Goal: Task Accomplishment & Management: Use online tool/utility

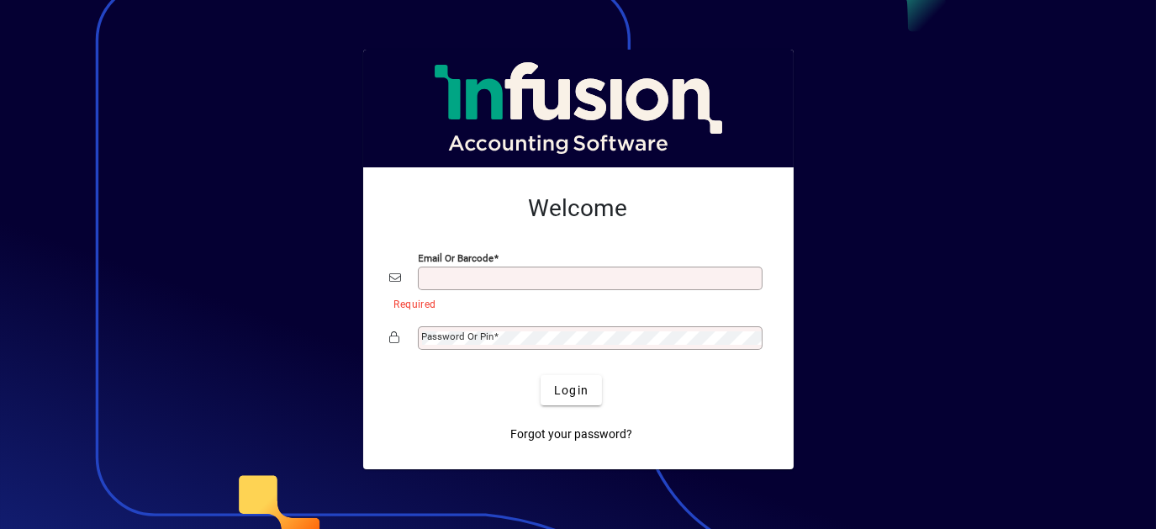
click at [478, 280] on input "Email or Barcode" at bounding box center [592, 278] width 340 height 13
type input "**********"
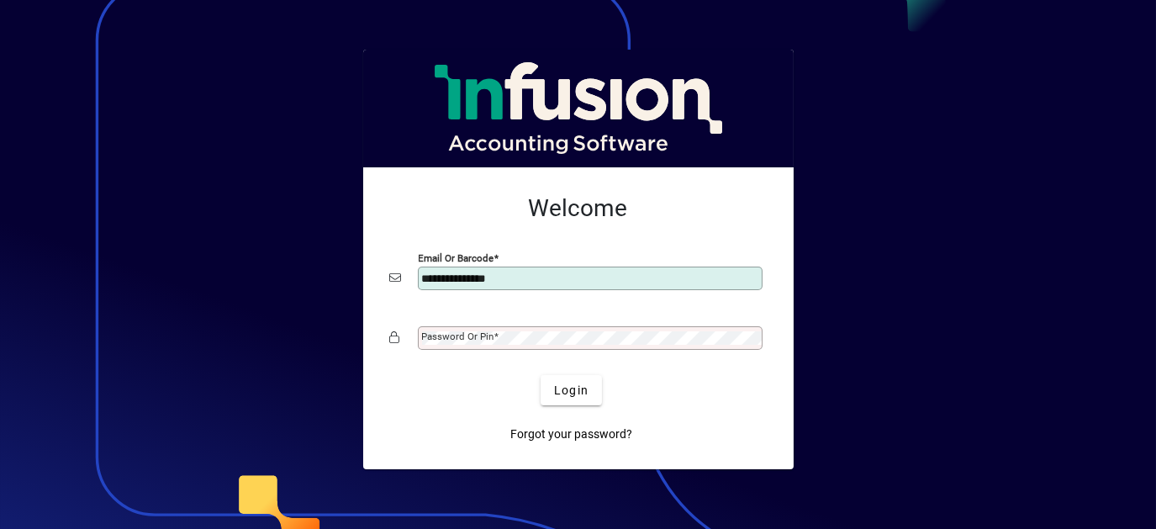
click at [478, 338] on mat-label "Password or Pin" at bounding box center [458, 336] width 72 height 12
click at [541, 375] on button "Login" at bounding box center [571, 390] width 61 height 30
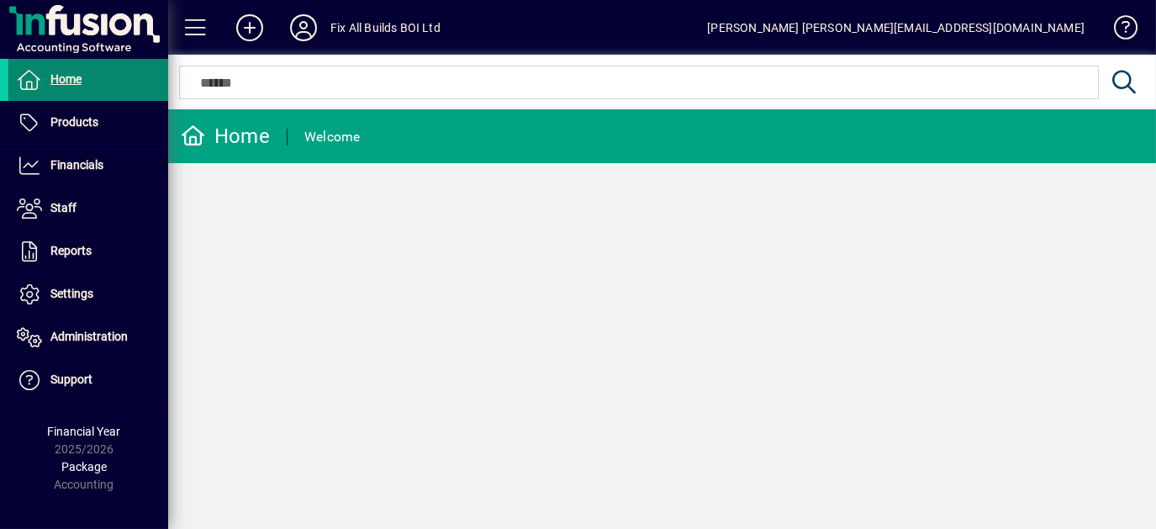
click at [70, 83] on span "Home" at bounding box center [65, 78] width 31 height 13
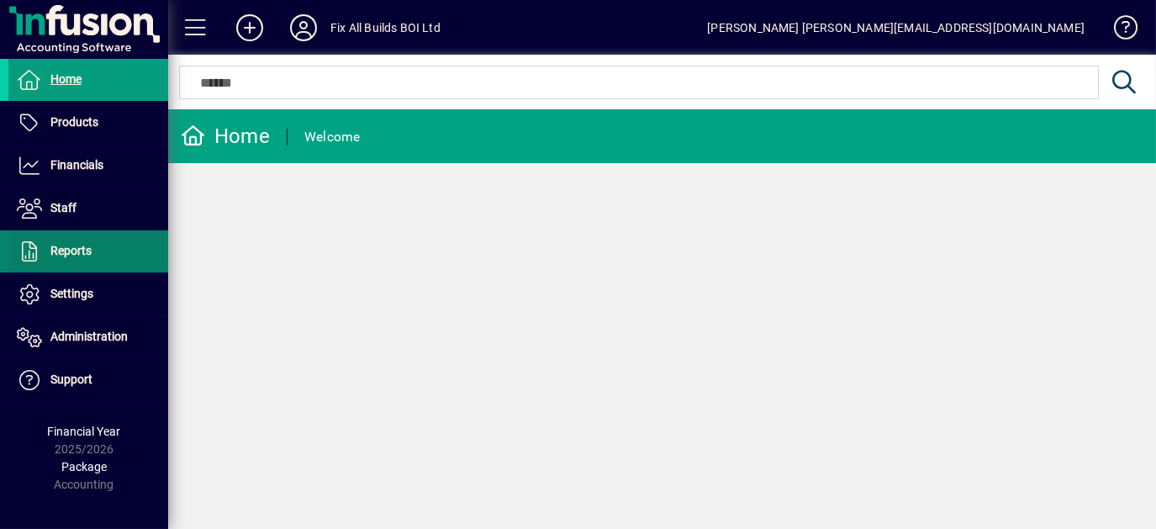
click at [77, 244] on span "Reports" at bounding box center [70, 250] width 41 height 13
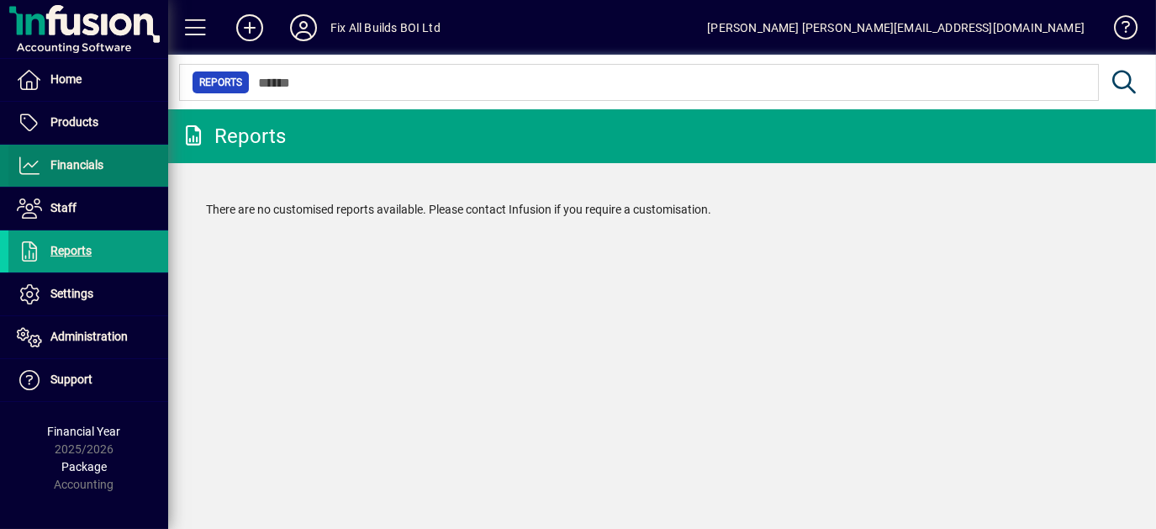
click at [78, 176] on span at bounding box center [88, 165] width 160 height 40
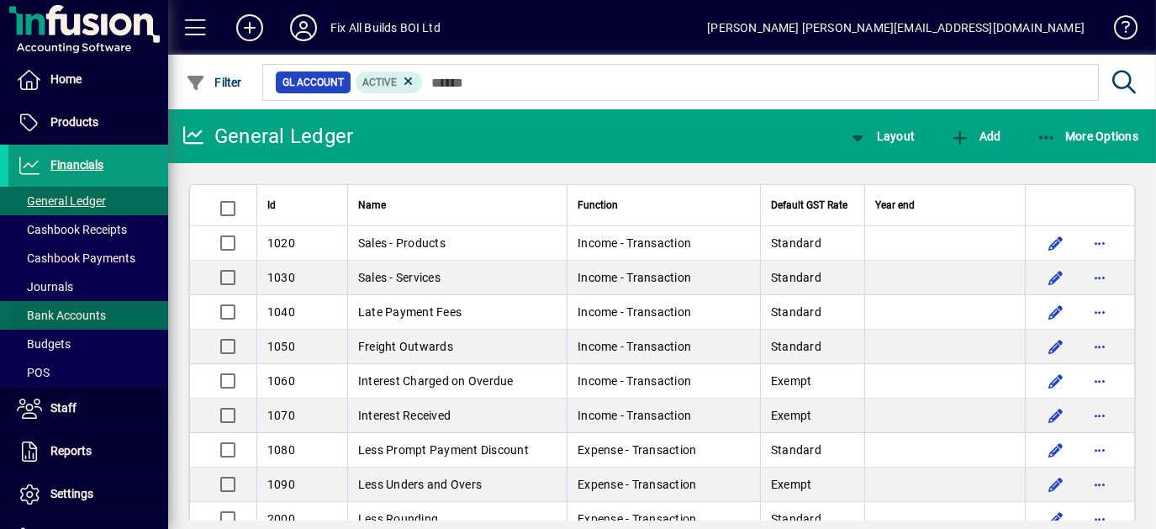
click at [41, 316] on span "Bank Accounts" at bounding box center [61, 315] width 89 height 13
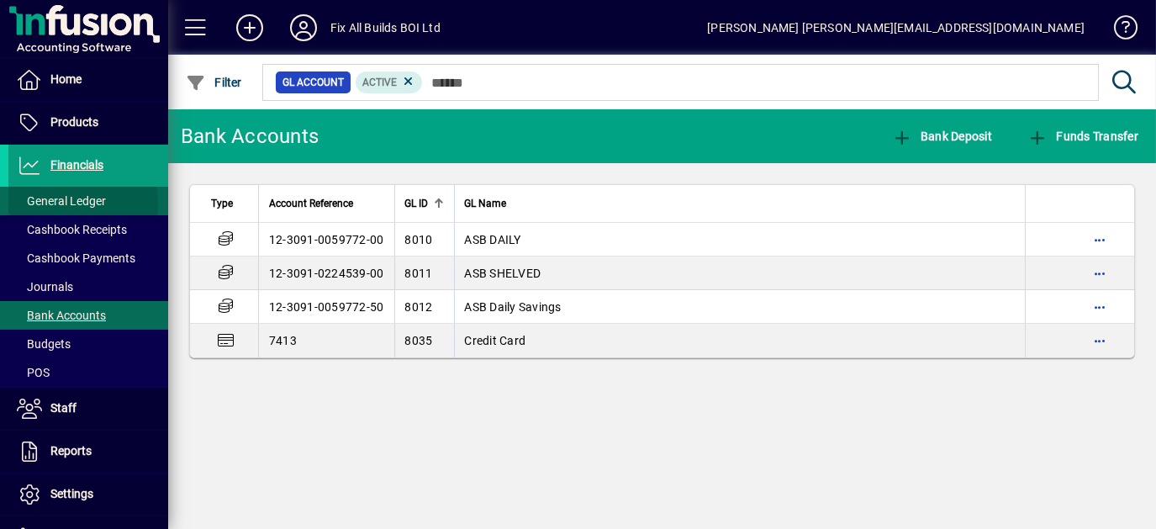
click at [30, 206] on span "General Ledger" at bounding box center [61, 200] width 89 height 13
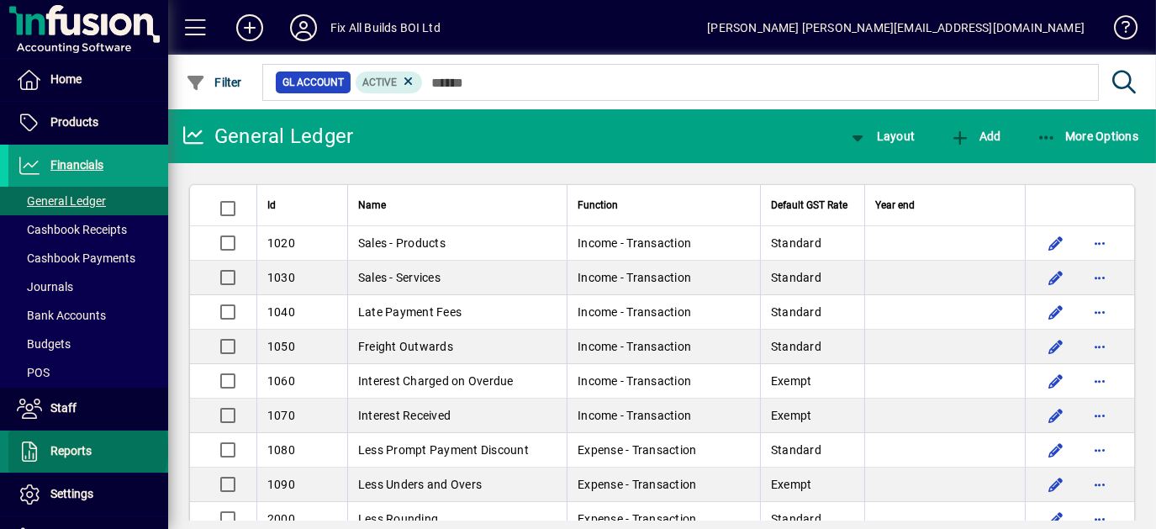
click at [87, 447] on span "Reports" at bounding box center [70, 450] width 41 height 13
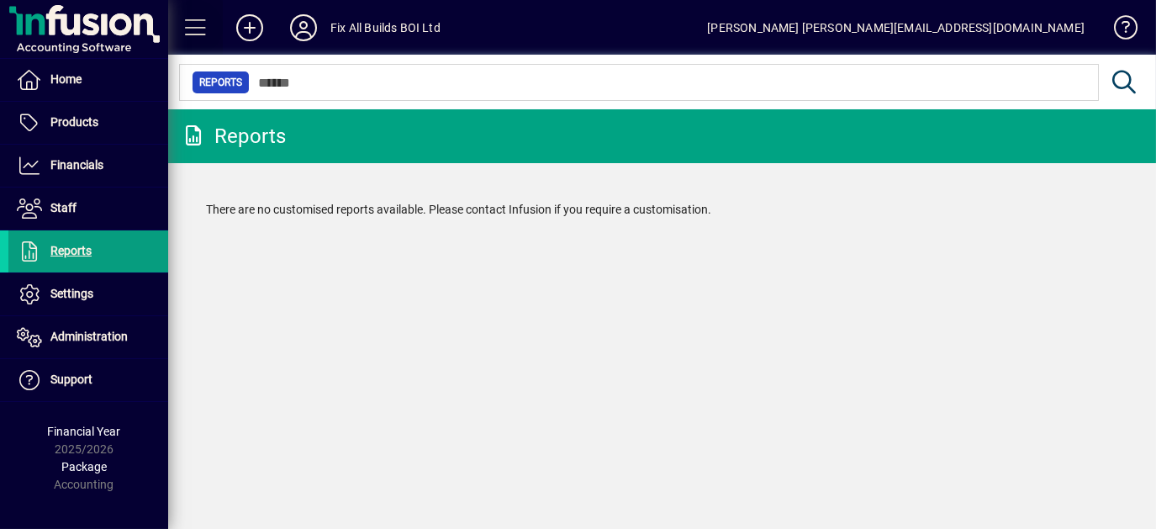
click at [198, 32] on span at bounding box center [196, 28] width 40 height 40
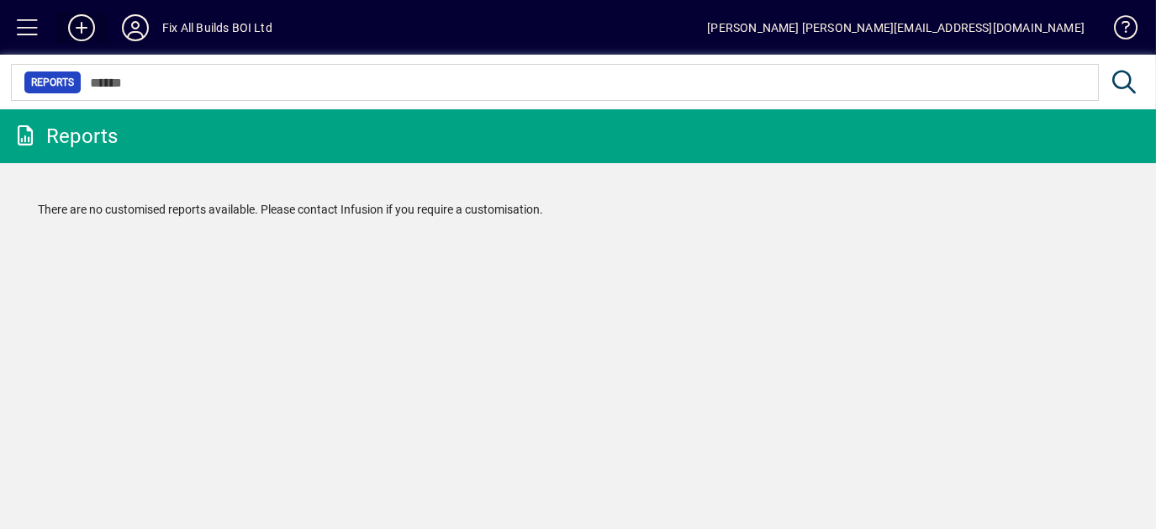
click at [80, 24] on icon at bounding box center [82, 27] width 34 height 27
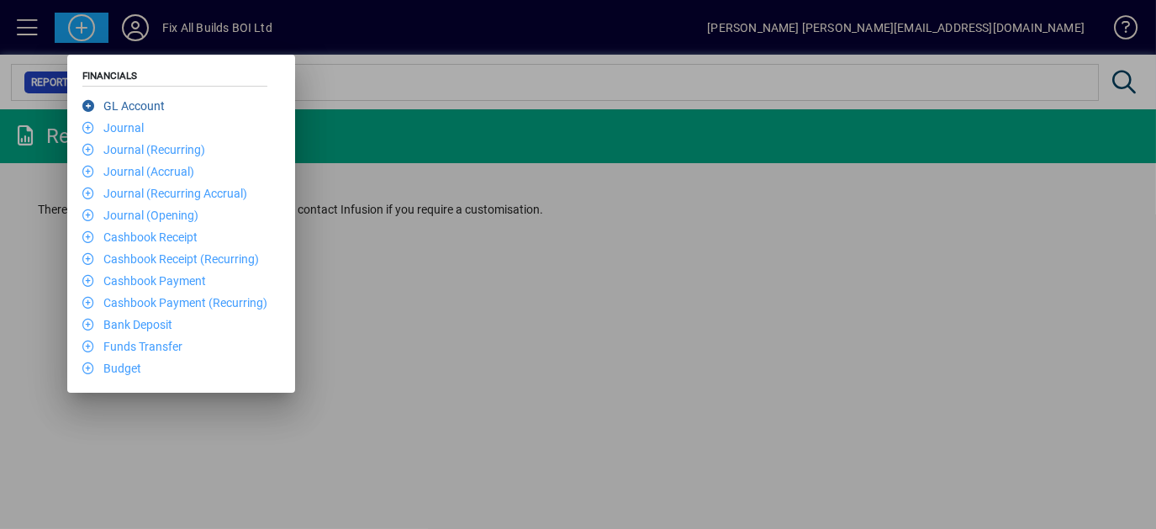
click at [89, 106] on icon at bounding box center [92, 106] width 21 height 12
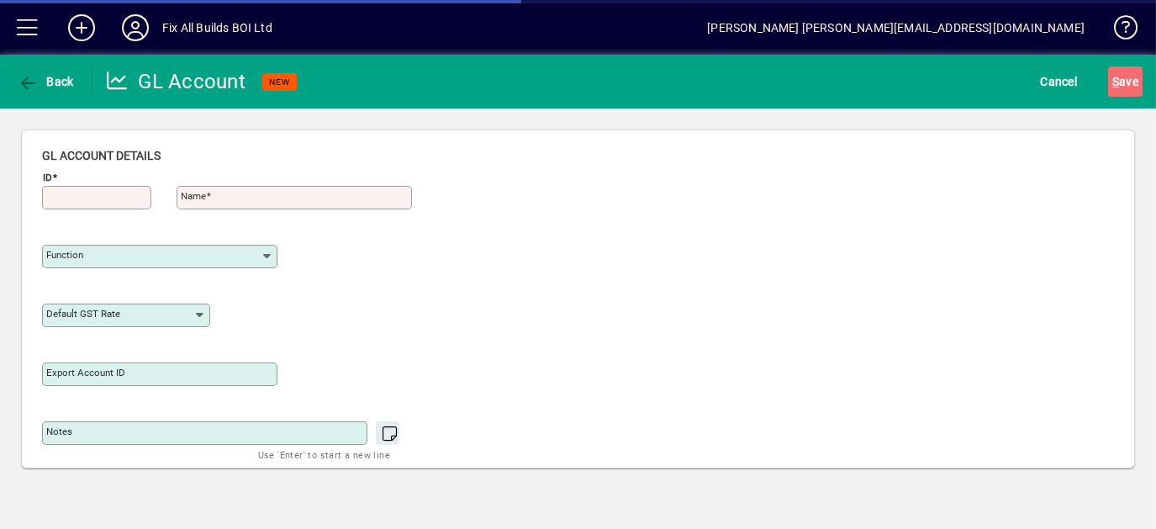
type input "**********"
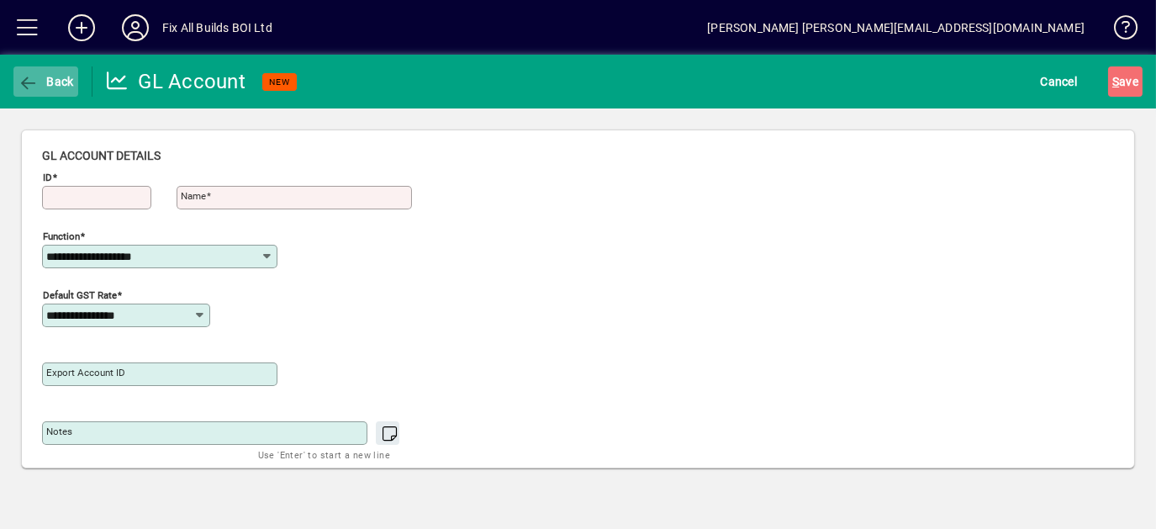
click at [24, 83] on icon "button" at bounding box center [28, 83] width 21 height 17
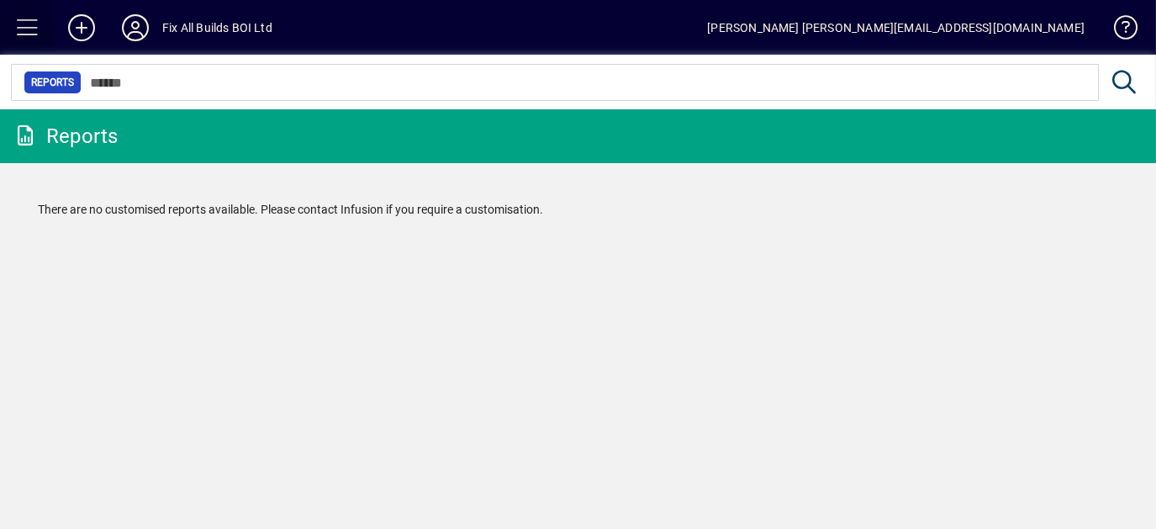
click at [25, 26] on span at bounding box center [28, 28] width 40 height 40
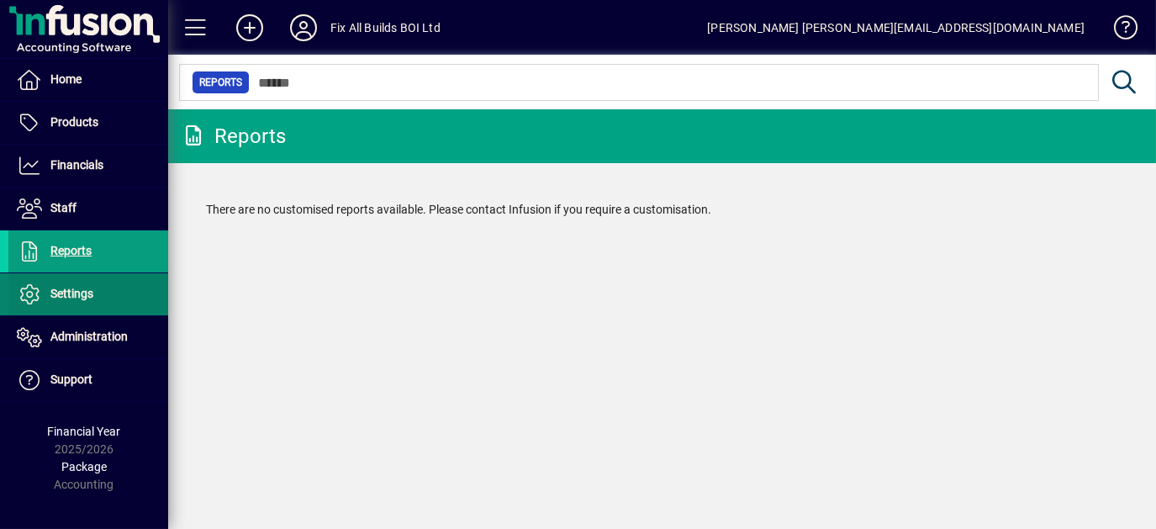
click at [61, 290] on span "Settings" at bounding box center [71, 293] width 43 height 13
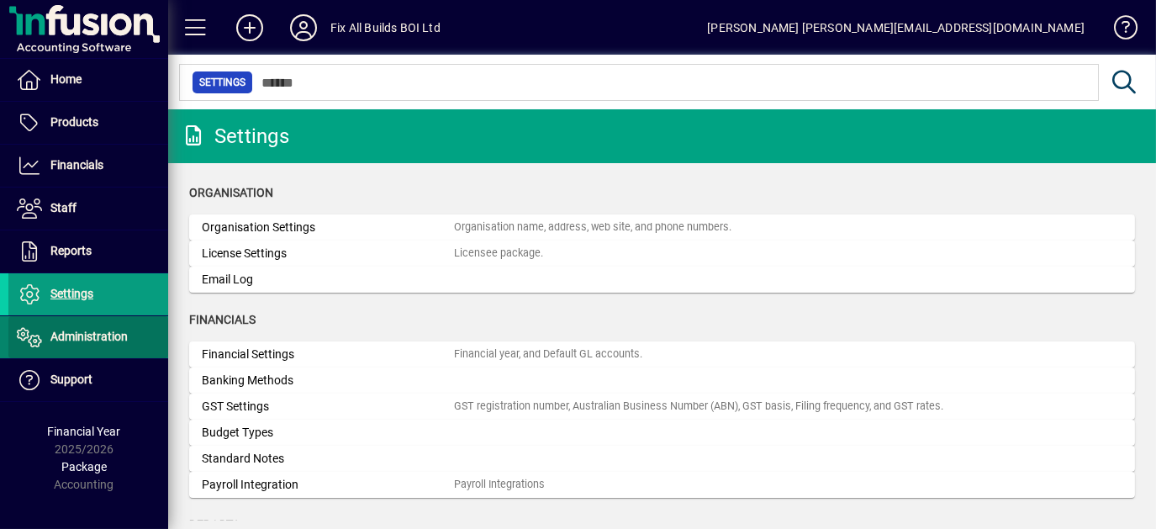
click at [96, 330] on span "Administration" at bounding box center [88, 336] width 77 height 13
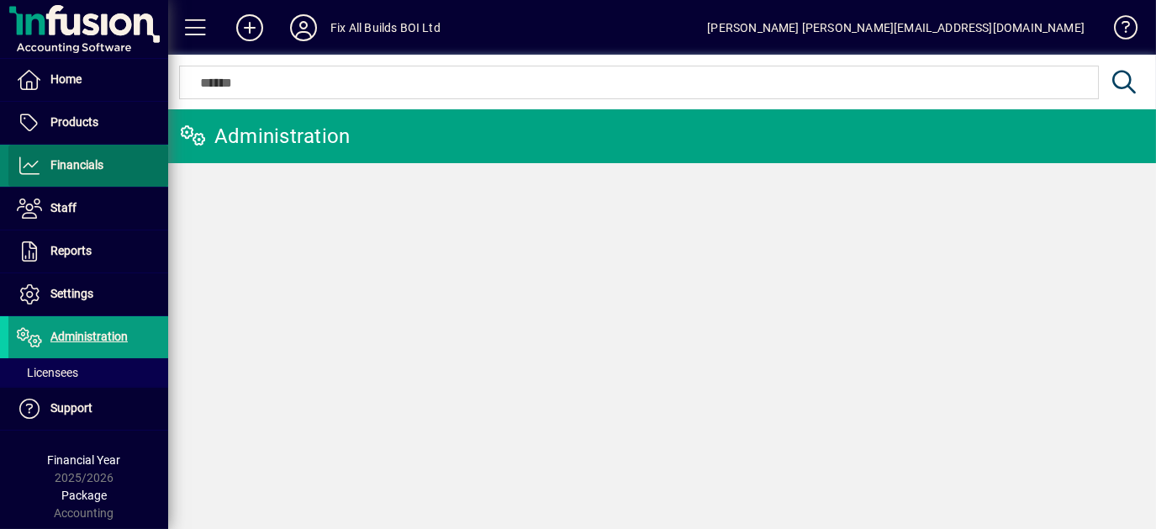
click at [66, 159] on span "Financials" at bounding box center [76, 164] width 53 height 13
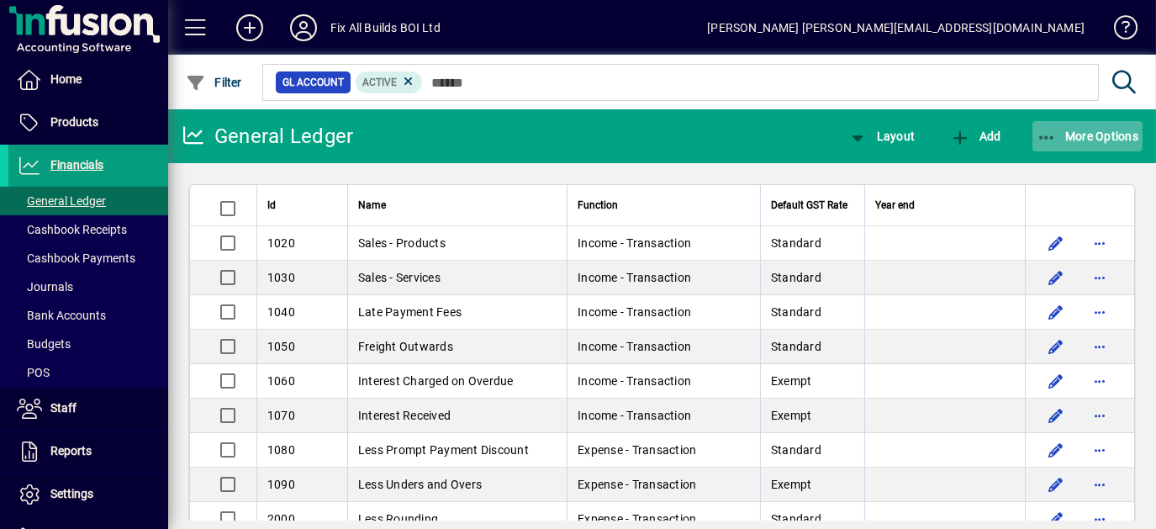
click at [1112, 136] on span "More Options" at bounding box center [1088, 136] width 103 height 13
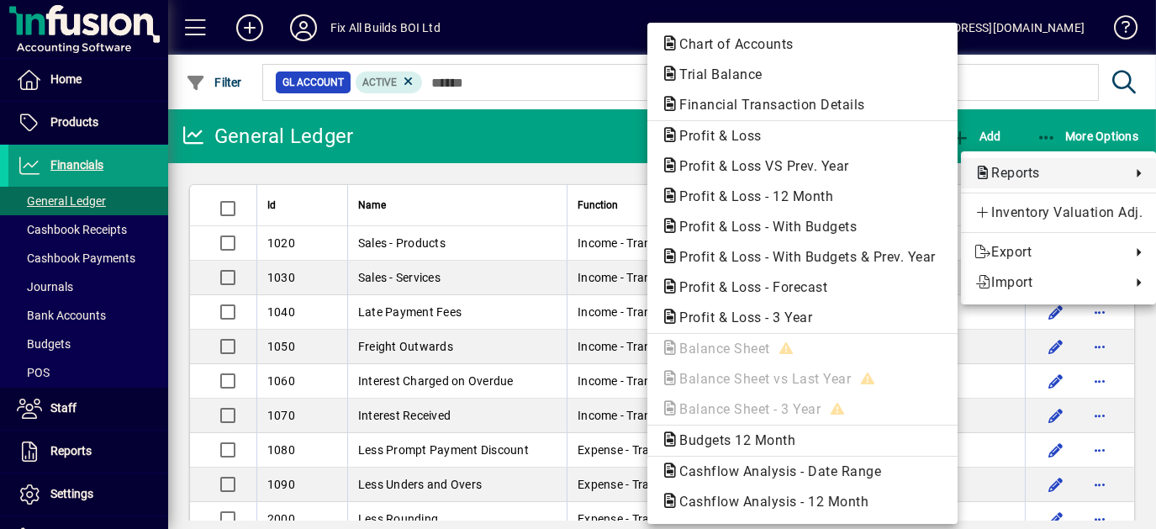
click at [1134, 169] on icon at bounding box center [1133, 173] width 20 height 8
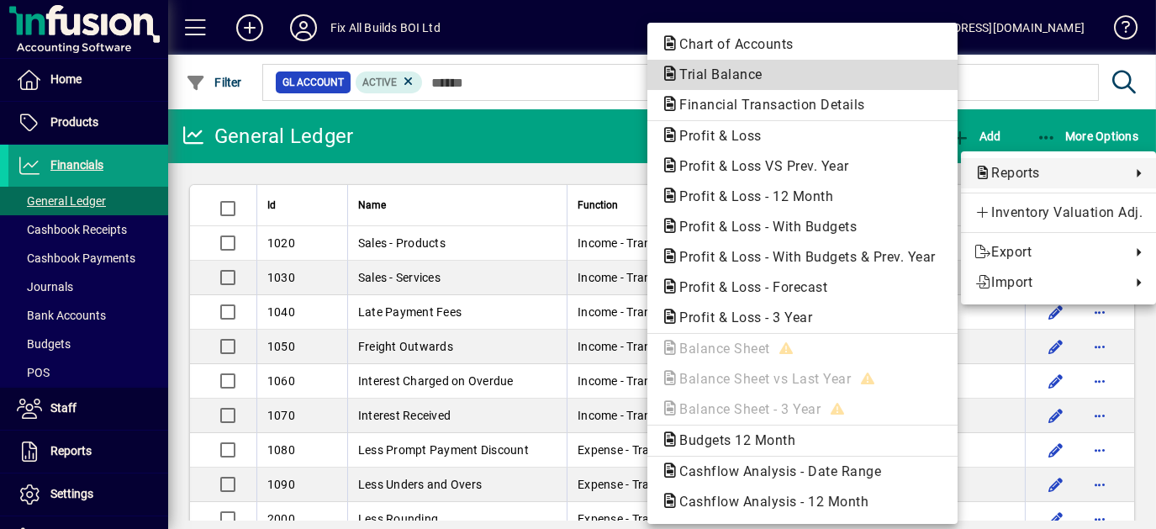
click at [831, 79] on span "Trial Balance" at bounding box center [802, 75] width 283 height 20
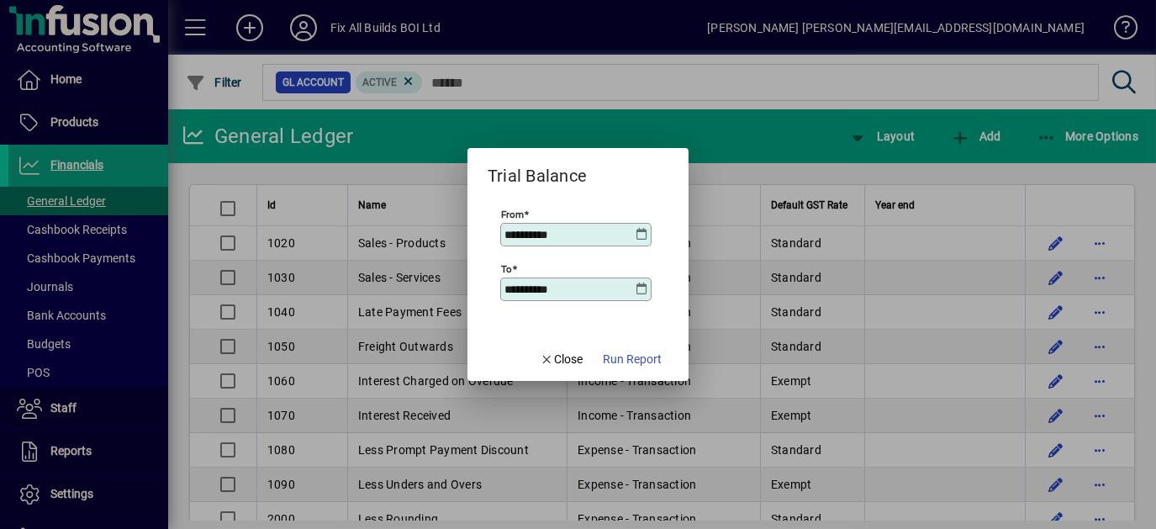
drag, startPoint x: 579, startPoint y: 229, endPoint x: 462, endPoint y: 223, distance: 117.9
click at [462, 223] on div "**********" at bounding box center [578, 264] width 1156 height 529
type input "**********"
click at [519, 286] on input "**********" at bounding box center [570, 289] width 130 height 13
drag, startPoint x: 571, startPoint y: 288, endPoint x: 474, endPoint y: 273, distance: 97.9
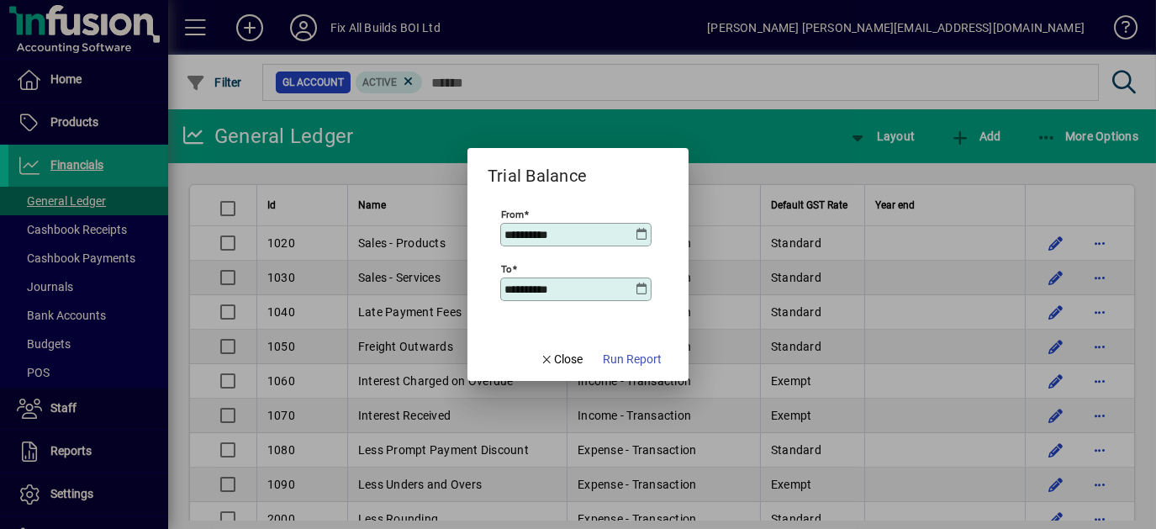
click at [474, 273] on mat-dialog-content "**********" at bounding box center [578, 262] width 221 height 147
type input "**********"
click at [613, 362] on span "Run Report" at bounding box center [632, 360] width 59 height 18
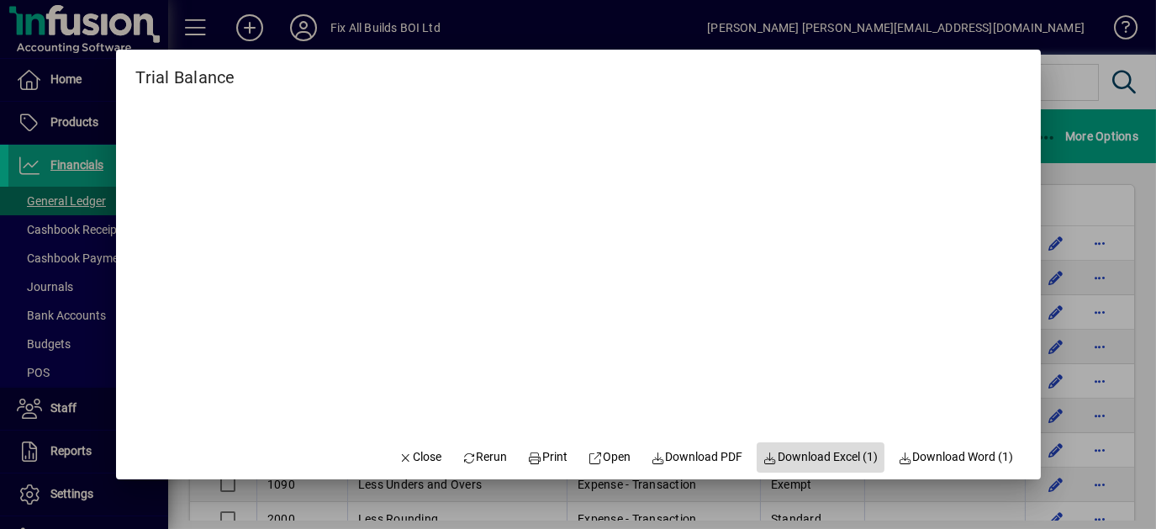
click at [789, 453] on span "Download Excel (1)" at bounding box center [821, 457] width 115 height 18
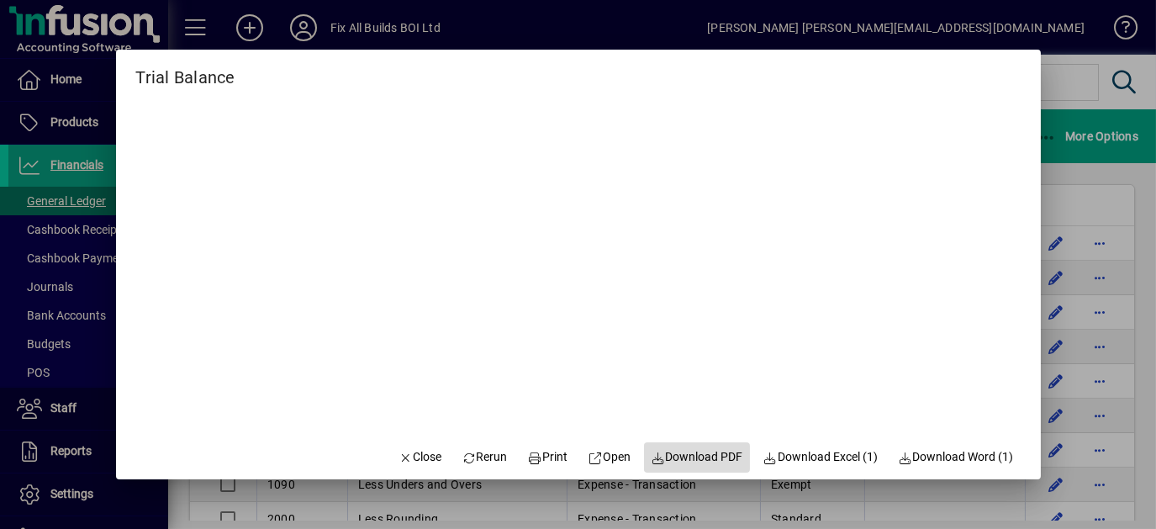
click at [690, 463] on span "Download PDF" at bounding box center [697, 457] width 93 height 18
drag, startPoint x: 1113, startPoint y: 93, endPoint x: 1116, endPoint y: 102, distance: 8.8
click at [1113, 93] on div at bounding box center [578, 264] width 1156 height 529
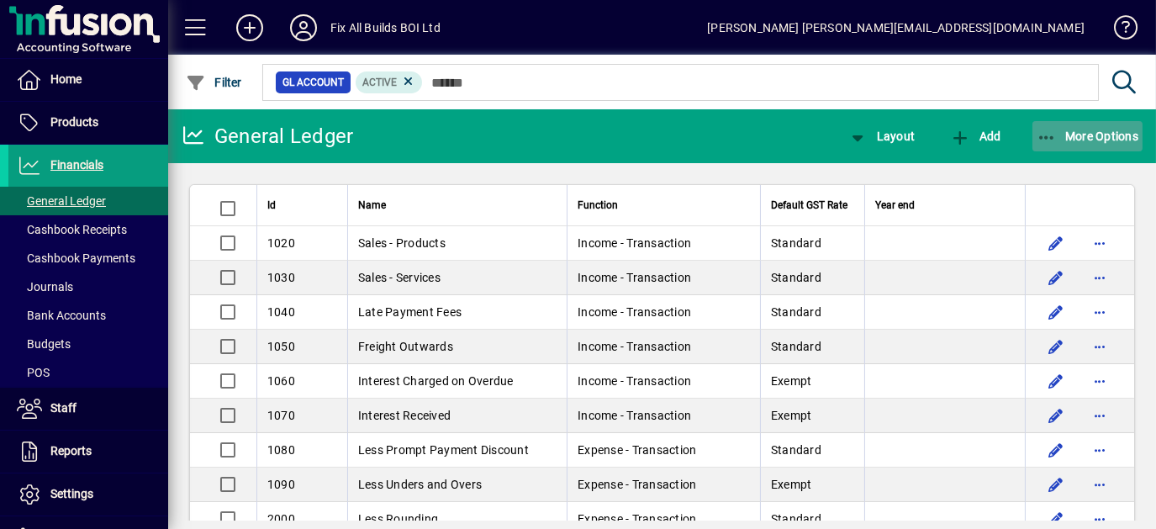
click at [1103, 134] on span "More Options" at bounding box center [1088, 136] width 103 height 13
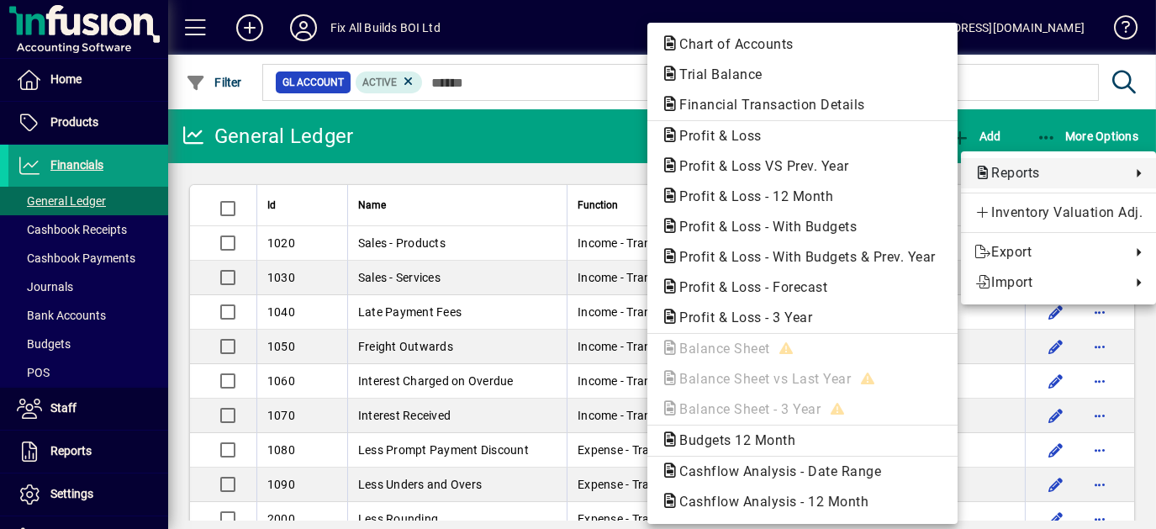
click at [1011, 170] on span "Reports" at bounding box center [1049, 173] width 148 height 20
click at [453, 140] on div at bounding box center [578, 264] width 1156 height 529
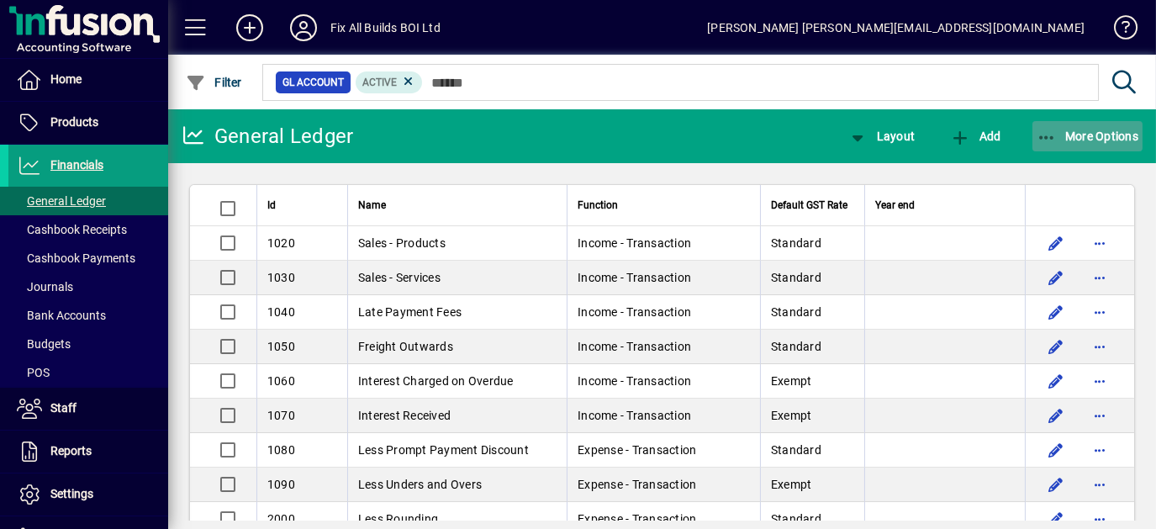
click at [1061, 135] on span "More Options" at bounding box center [1088, 136] width 103 height 13
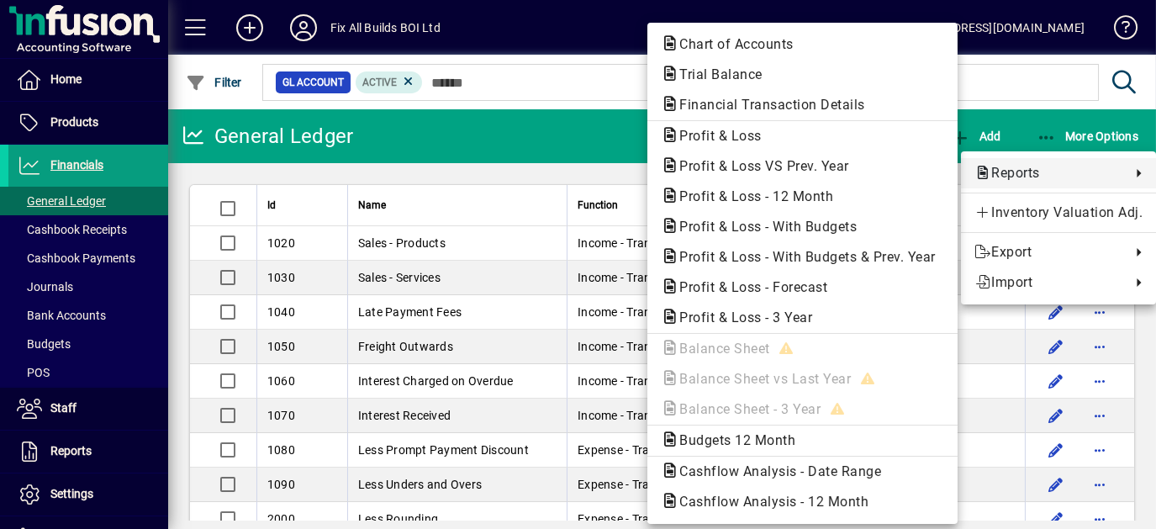
click at [1025, 176] on span "Reports" at bounding box center [1049, 173] width 148 height 20
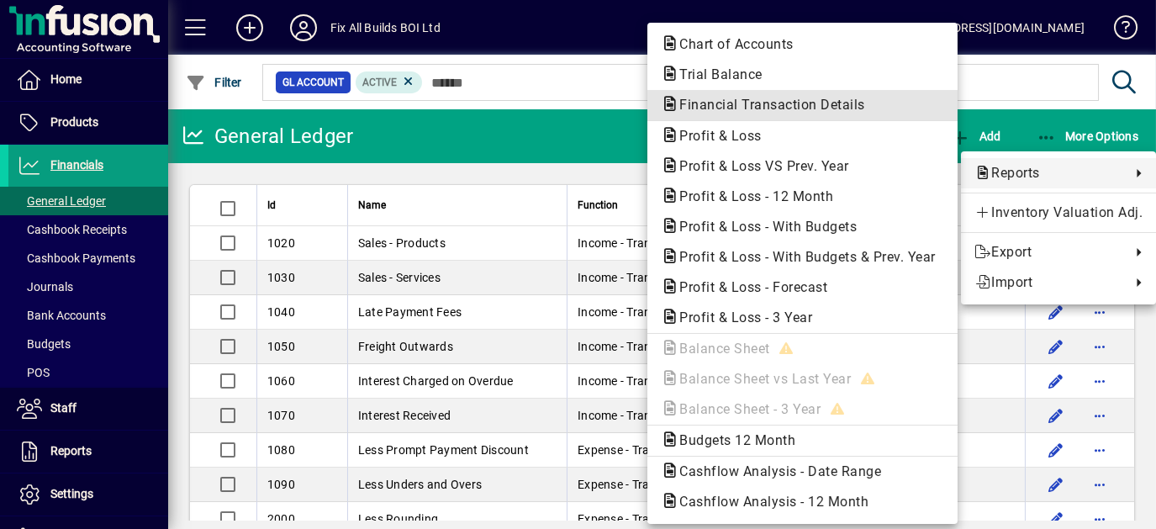
click at [783, 102] on span "Financial Transaction Details" at bounding box center [767, 105] width 213 height 16
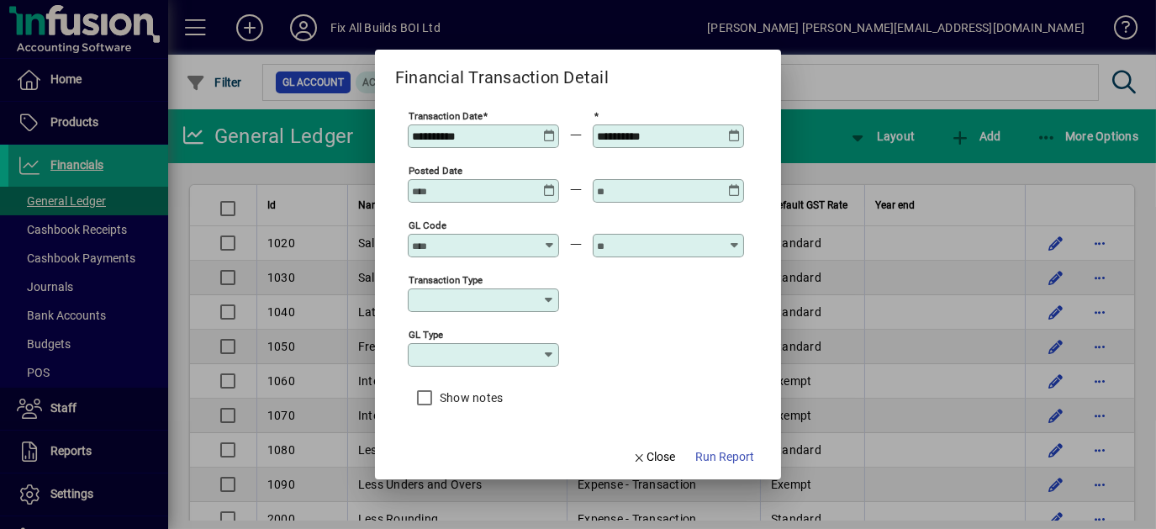
drag, startPoint x: 487, startPoint y: 142, endPoint x: 383, endPoint y: 147, distance: 104.4
click at [384, 146] on mat-dialog-content "**********" at bounding box center [578, 263] width 406 height 344
type input "**********"
click at [621, 330] on div "GL type" at bounding box center [576, 353] width 336 height 55
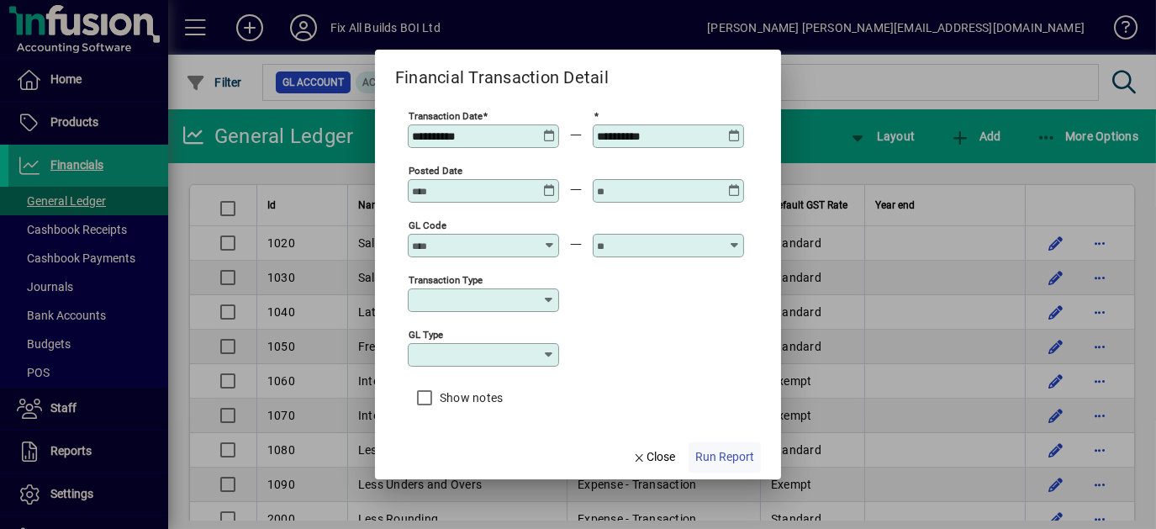
click at [713, 462] on span "Run Report" at bounding box center [724, 457] width 59 height 18
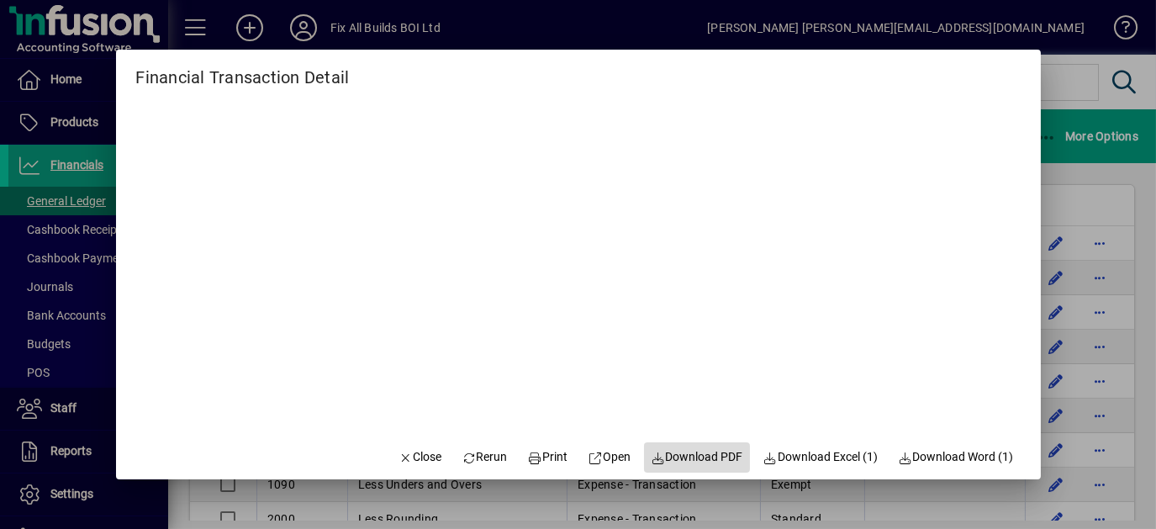
click at [684, 461] on span "Download PDF" at bounding box center [697, 457] width 93 height 18
click at [1116, 96] on div at bounding box center [578, 264] width 1156 height 529
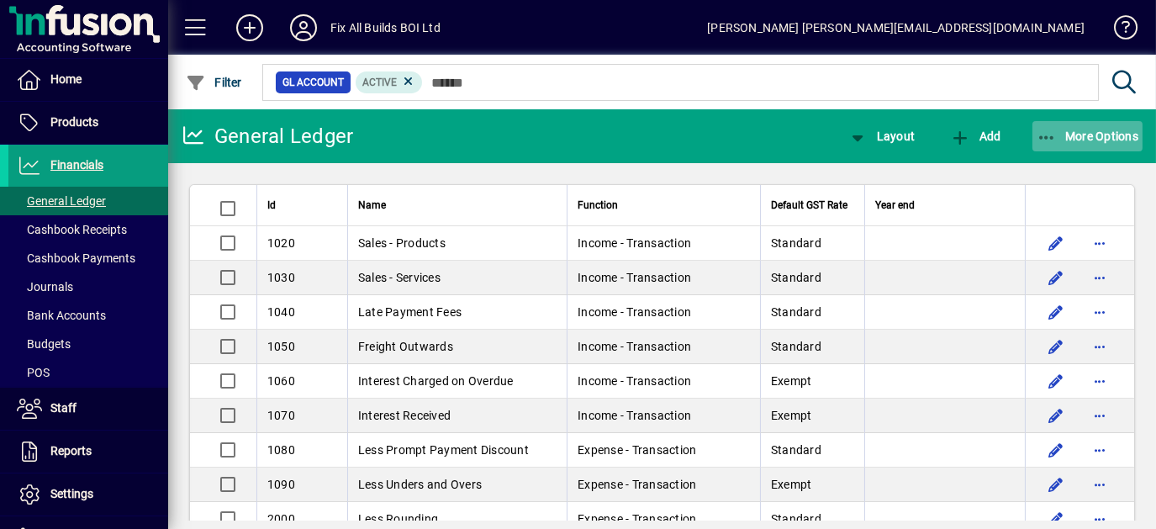
click at [1049, 140] on icon "button" at bounding box center [1047, 138] width 21 height 17
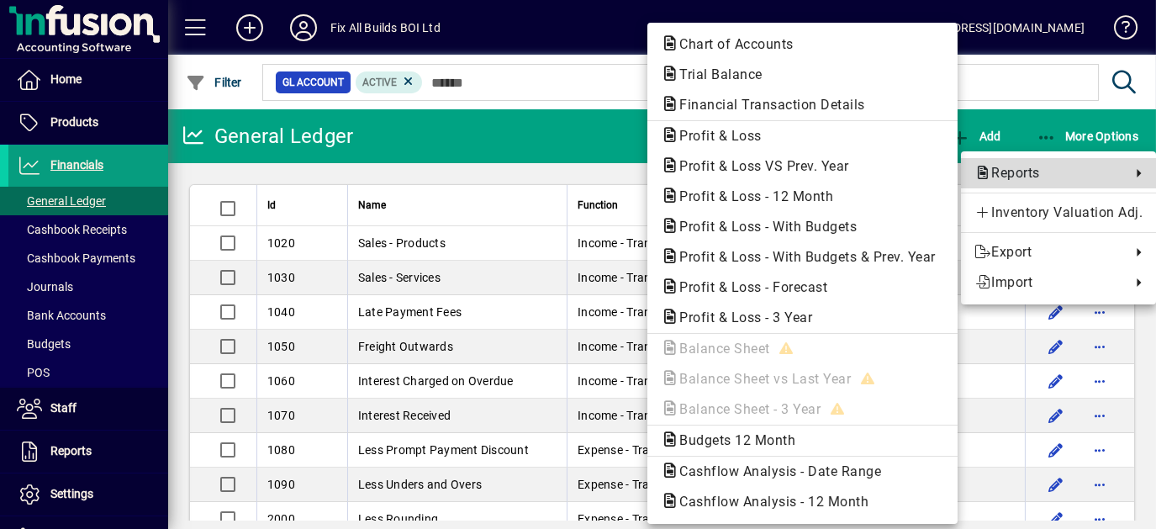
click at [1024, 171] on span "Reports" at bounding box center [1049, 173] width 148 height 20
click at [59, 230] on div at bounding box center [578, 264] width 1156 height 529
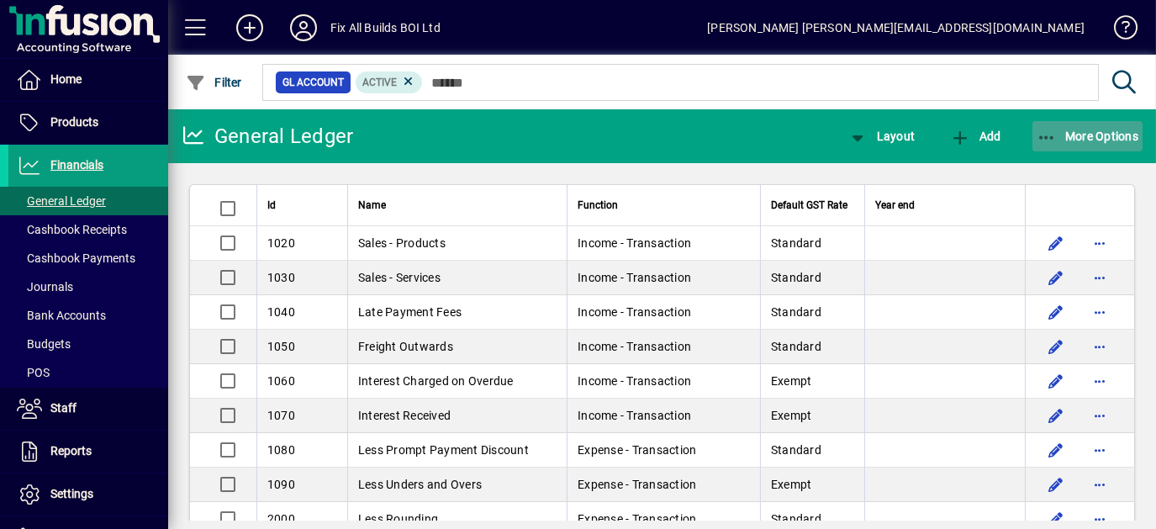
click at [1042, 132] on icon "button" at bounding box center [1047, 138] width 21 height 17
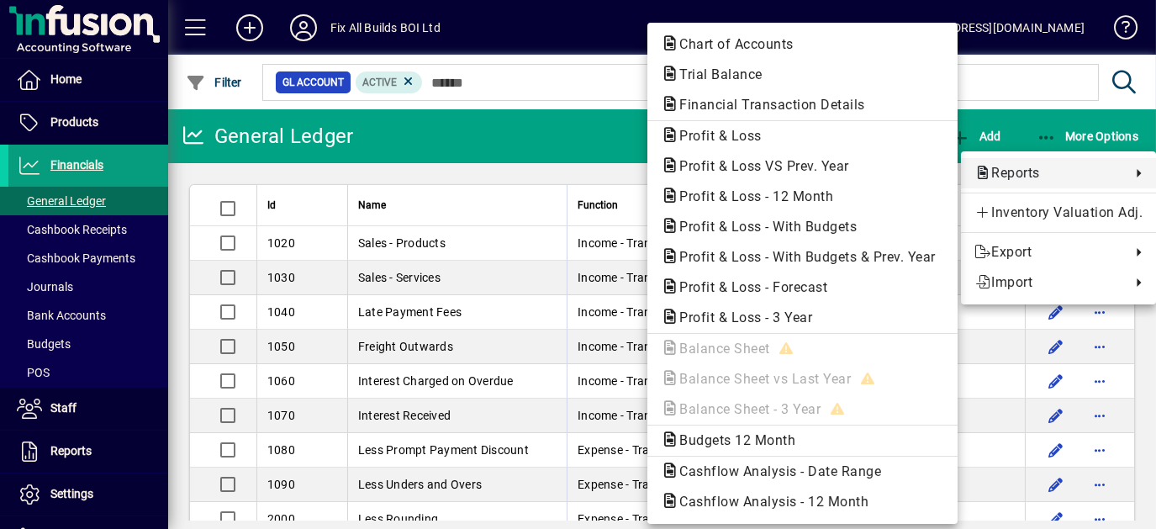
click at [1022, 172] on span "Reports" at bounding box center [1049, 173] width 148 height 20
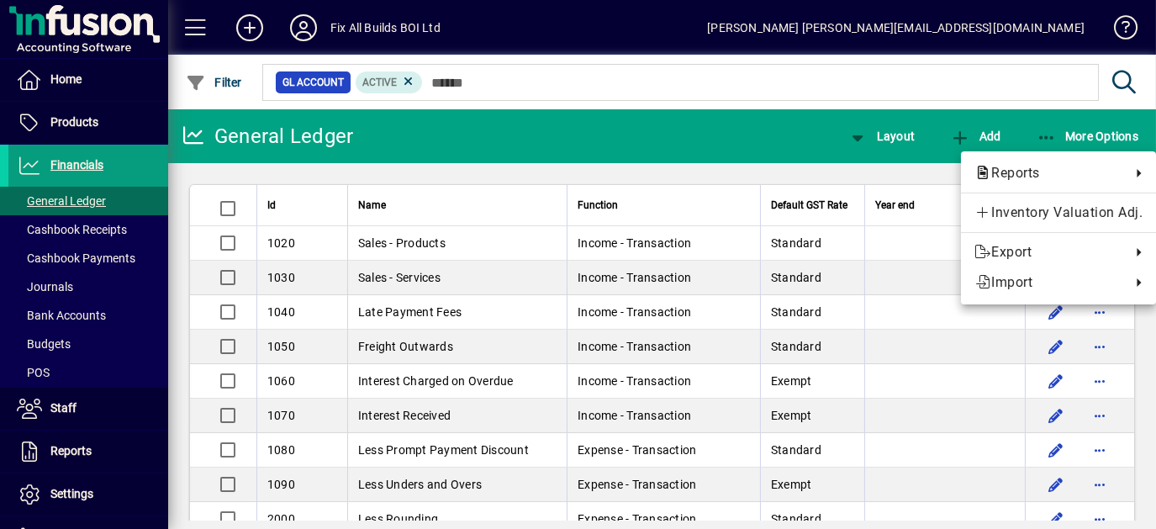
click at [71, 228] on div at bounding box center [578, 264] width 1156 height 529
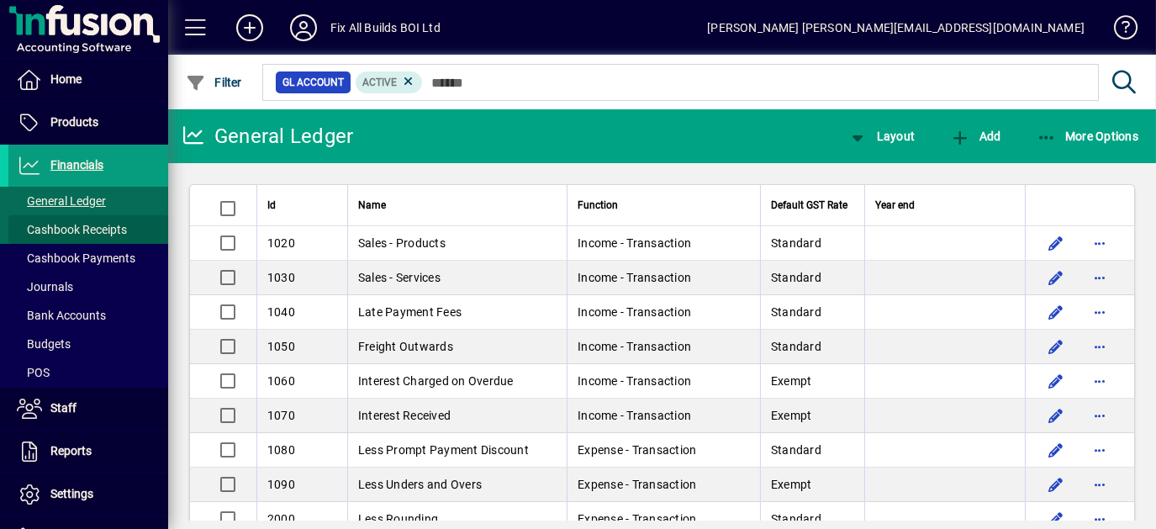
click at [93, 228] on span "Cashbook Receipts" at bounding box center [72, 229] width 110 height 13
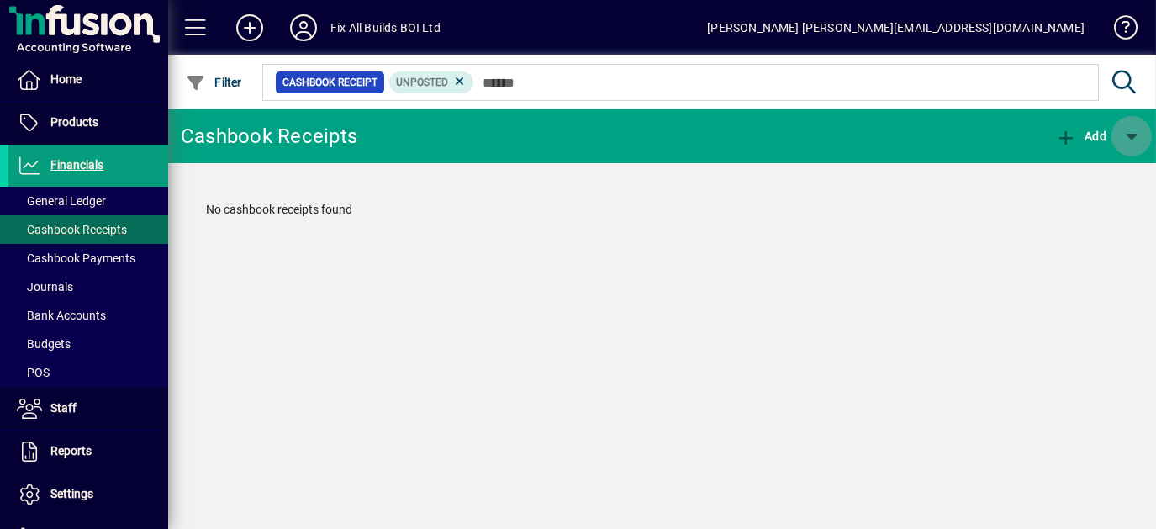
click at [1122, 136] on span "button" at bounding box center [1132, 136] width 40 height 40
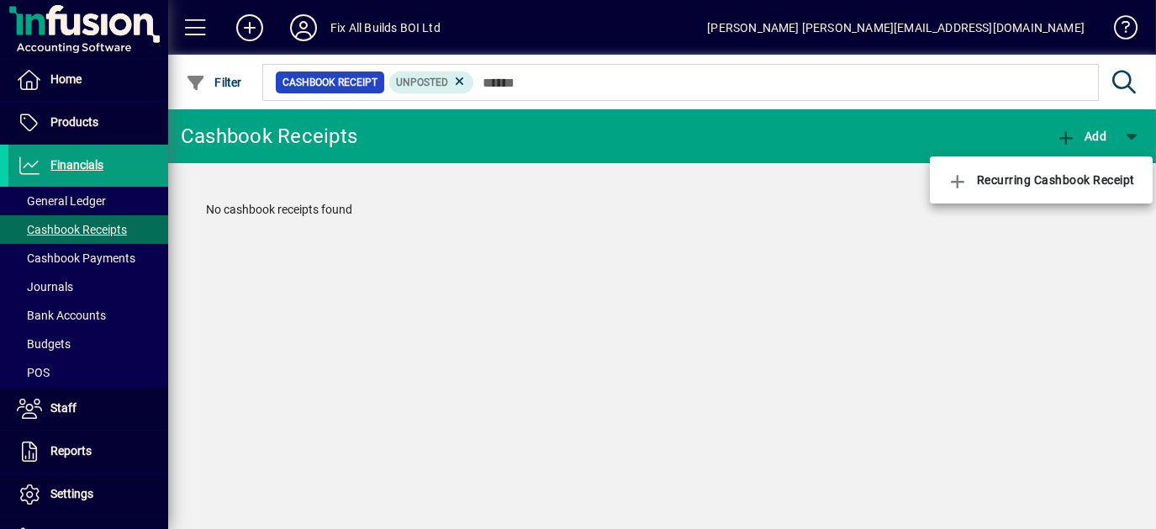
click at [1101, 134] on div at bounding box center [578, 264] width 1156 height 529
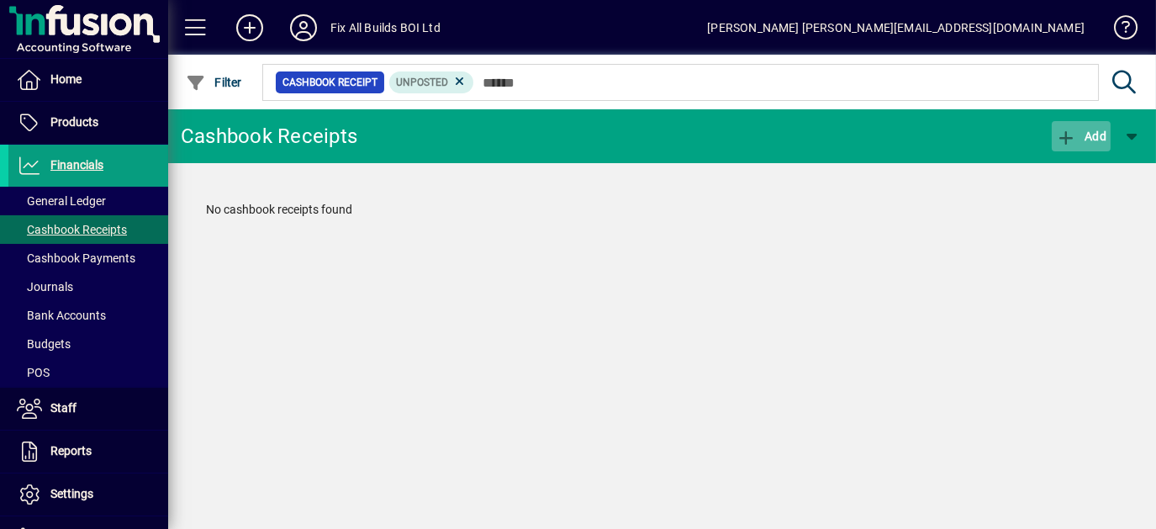
click at [1065, 135] on icon "button" at bounding box center [1066, 138] width 21 height 17
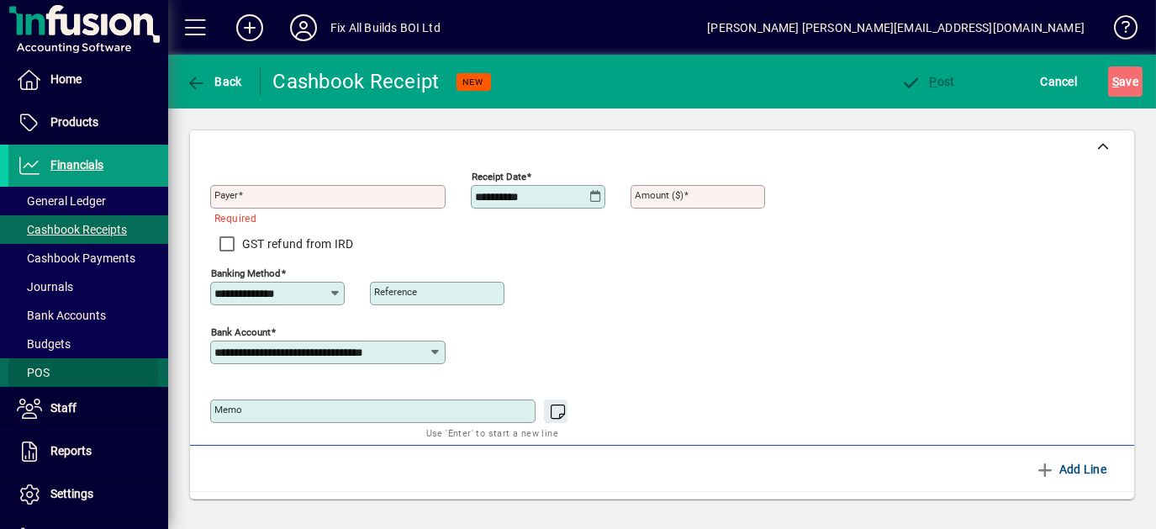
click at [29, 371] on span "POS" at bounding box center [33, 372] width 33 height 13
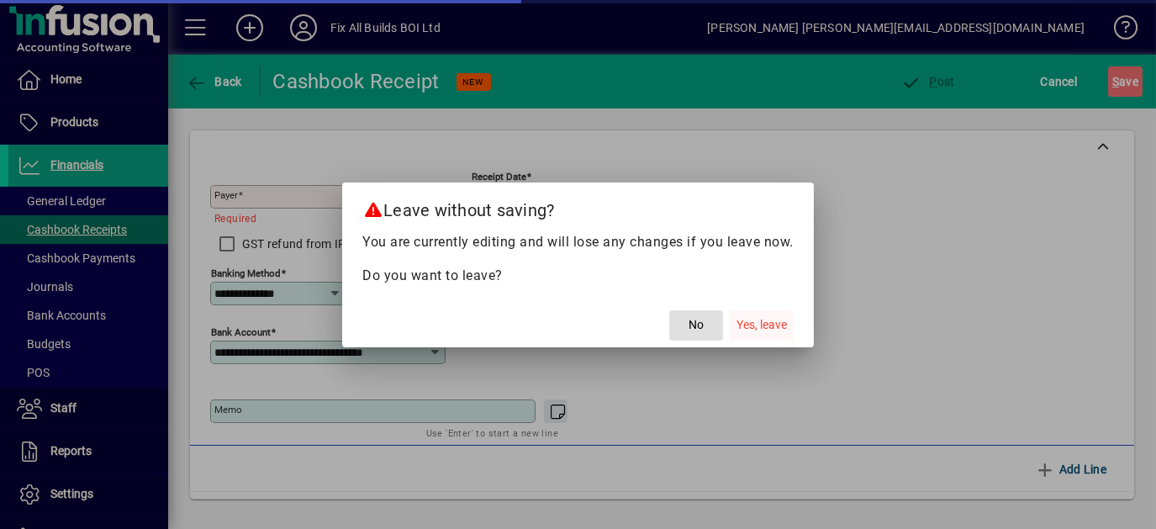
click at [753, 318] on span "Yes, leave" at bounding box center [762, 325] width 50 height 18
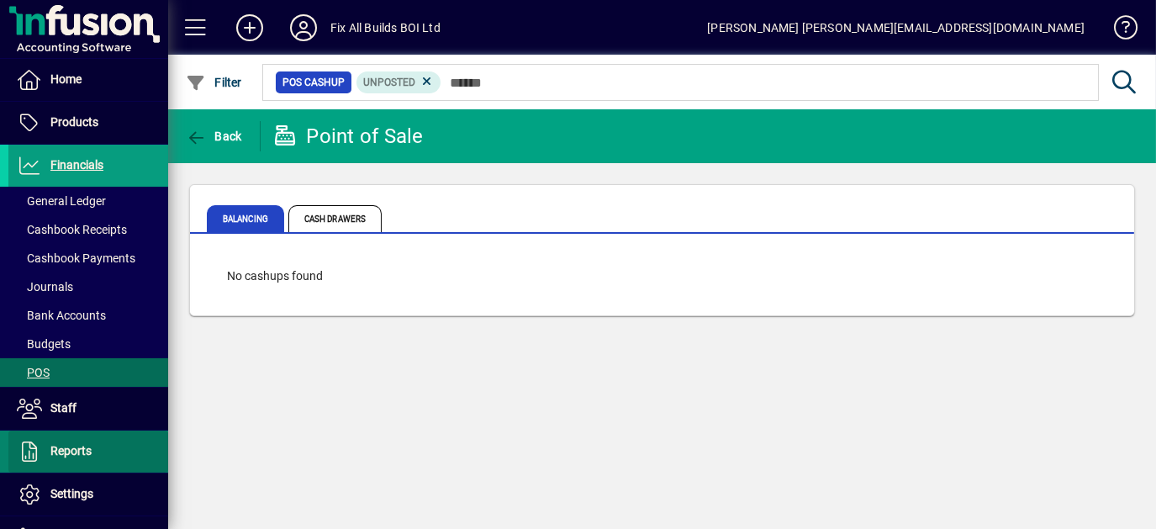
click at [95, 454] on span at bounding box center [88, 451] width 160 height 40
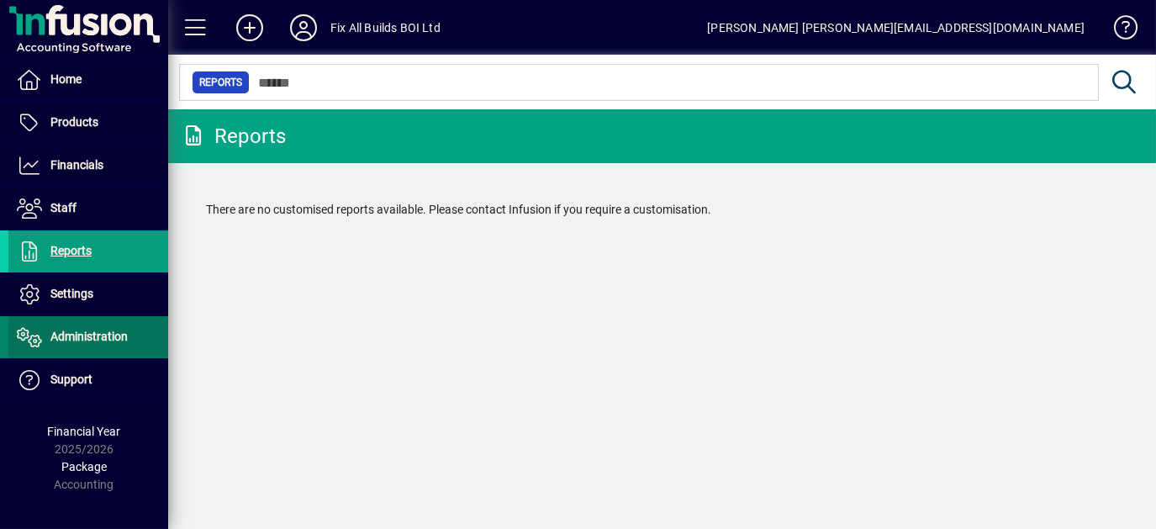
click at [89, 333] on span "Administration" at bounding box center [88, 336] width 77 height 13
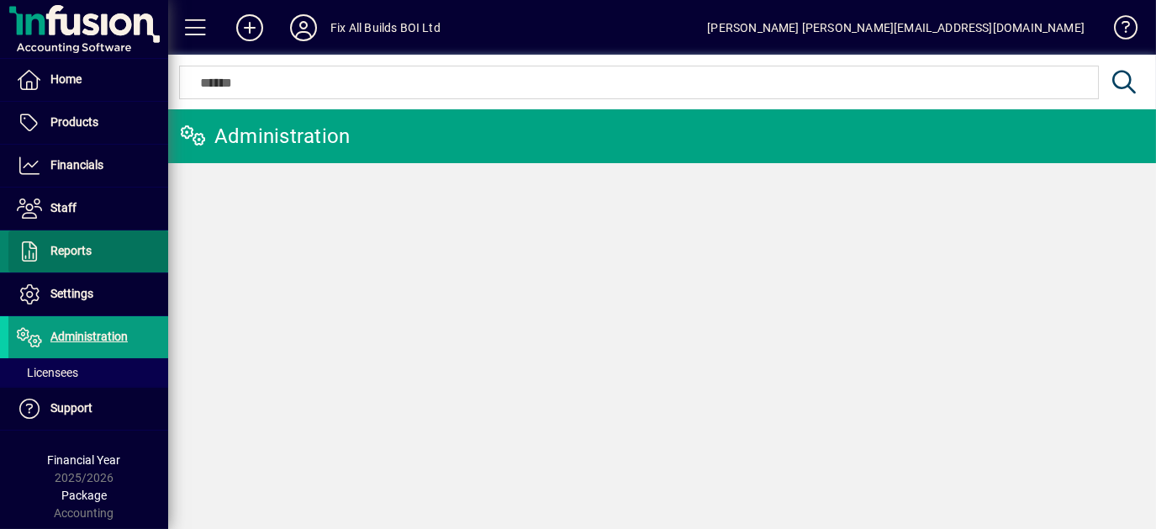
click at [79, 250] on span "Reports" at bounding box center [70, 250] width 41 height 13
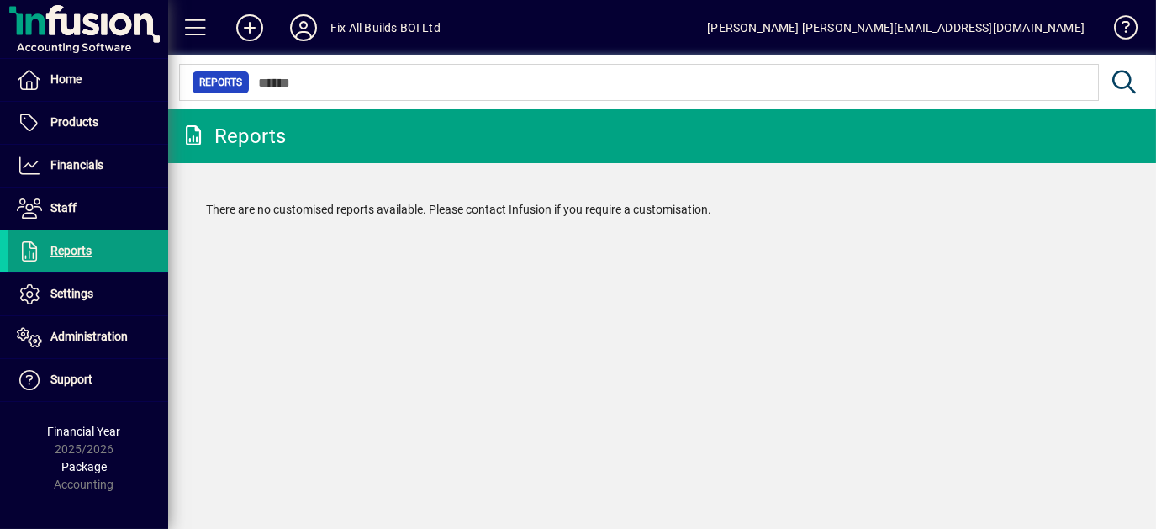
click at [71, 430] on span "Financial Year" at bounding box center [84, 431] width 73 height 13
click at [77, 458] on div "Package Accounting" at bounding box center [84, 475] width 168 height 35
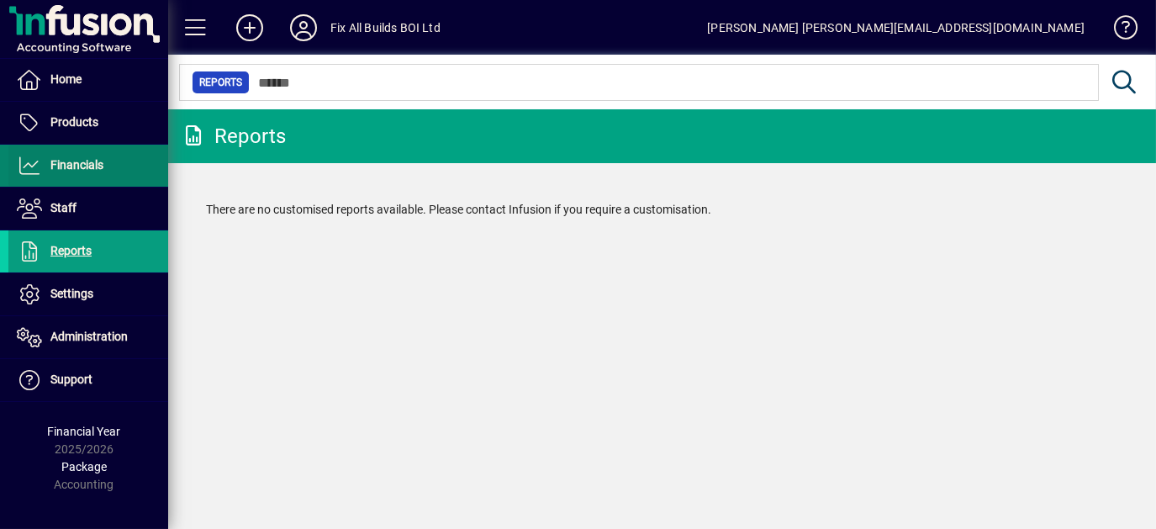
click at [65, 171] on span "Financials" at bounding box center [76, 164] width 53 height 13
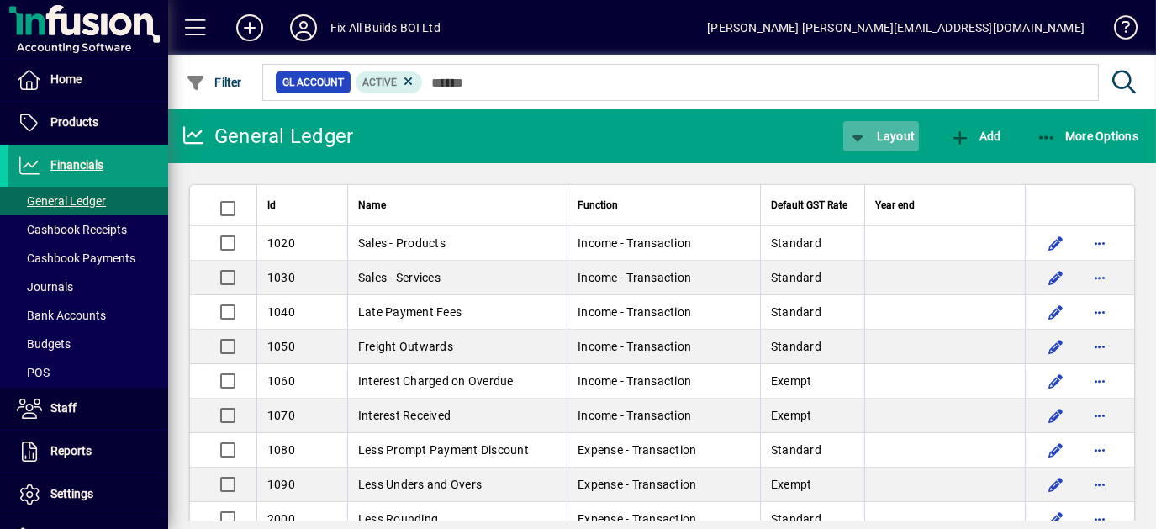
click at [892, 135] on span "Layout" at bounding box center [881, 136] width 67 height 13
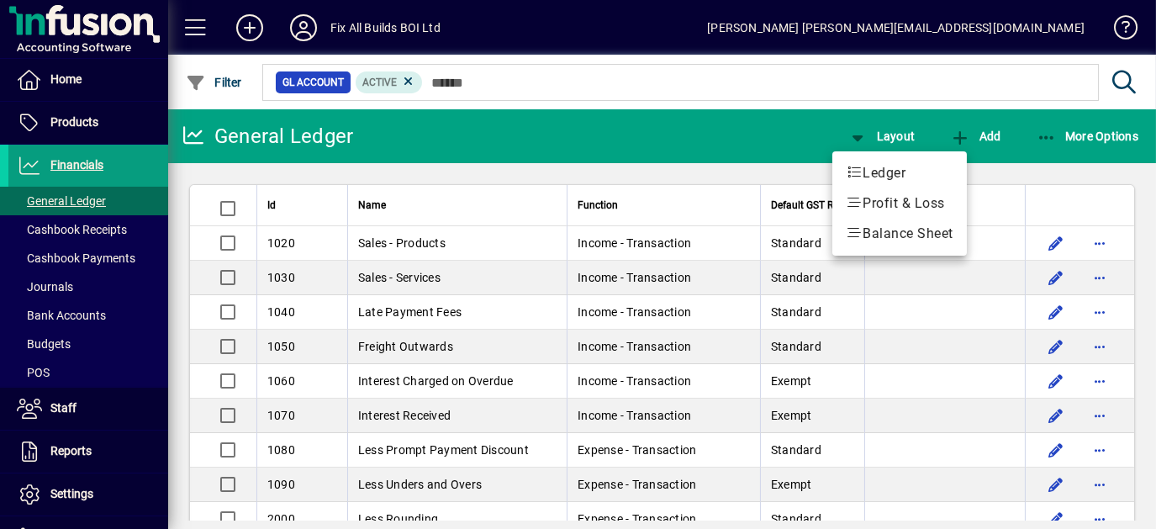
click at [964, 140] on div at bounding box center [578, 264] width 1156 height 529
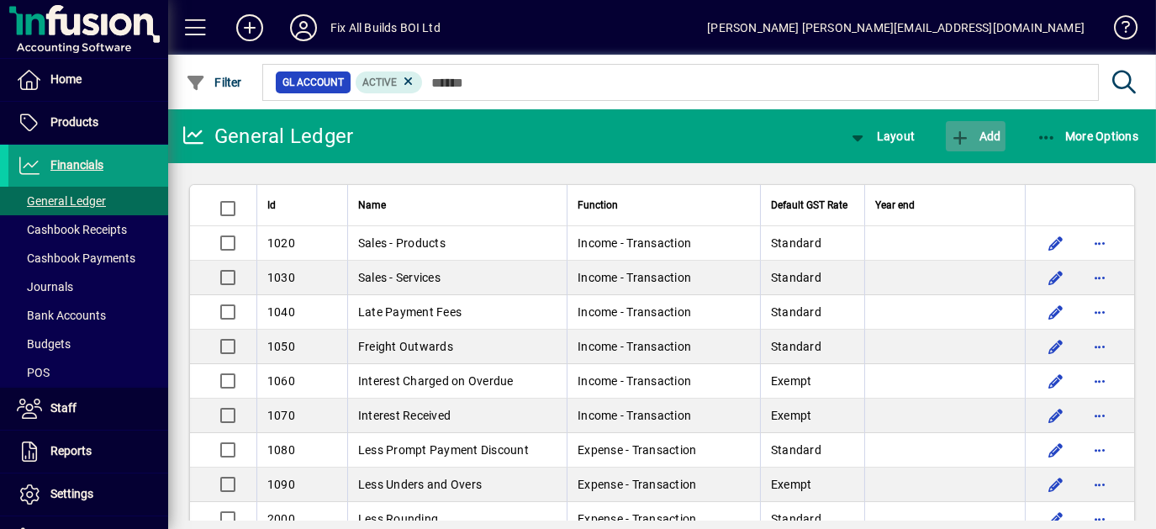
click at [964, 140] on icon "button" at bounding box center [960, 138] width 21 height 17
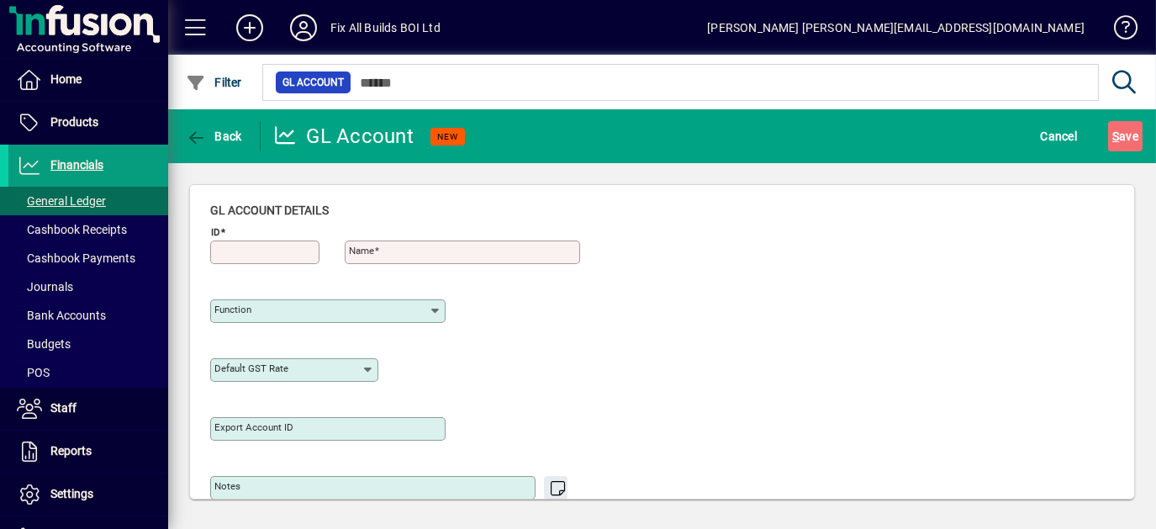
type input "**********"
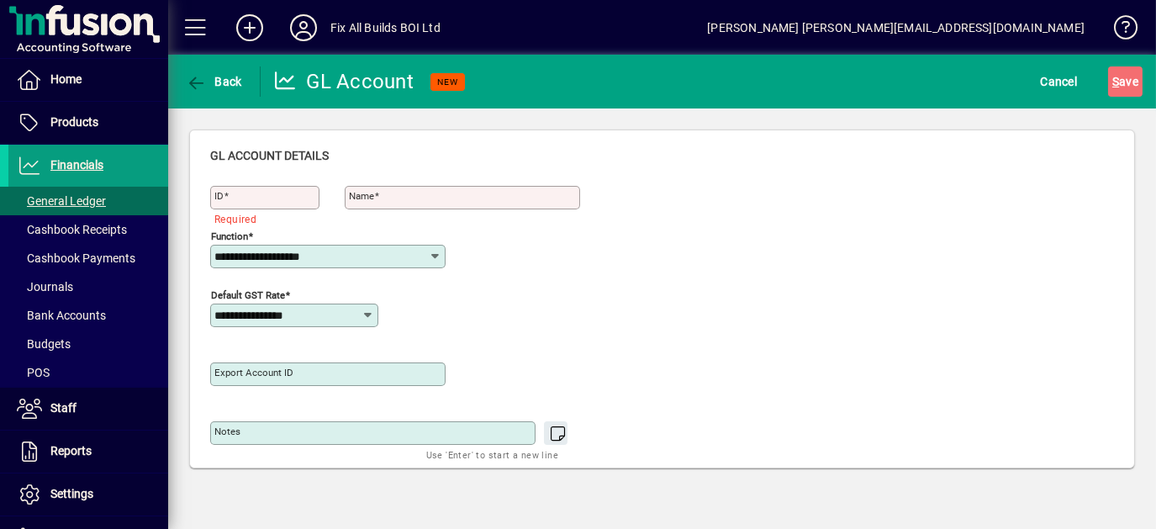
click at [436, 255] on icon at bounding box center [435, 256] width 13 height 13
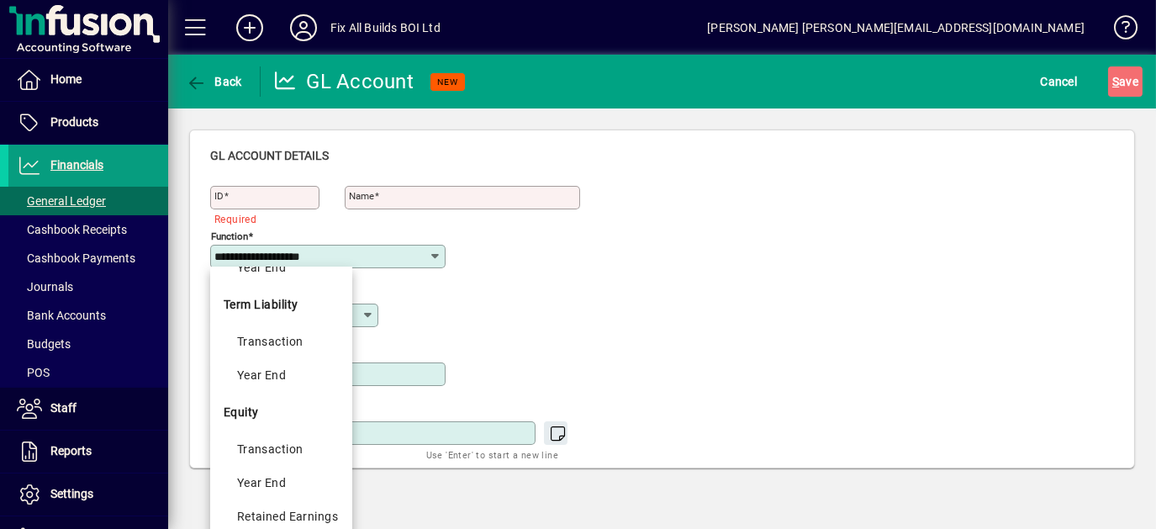
scroll to position [647, 0]
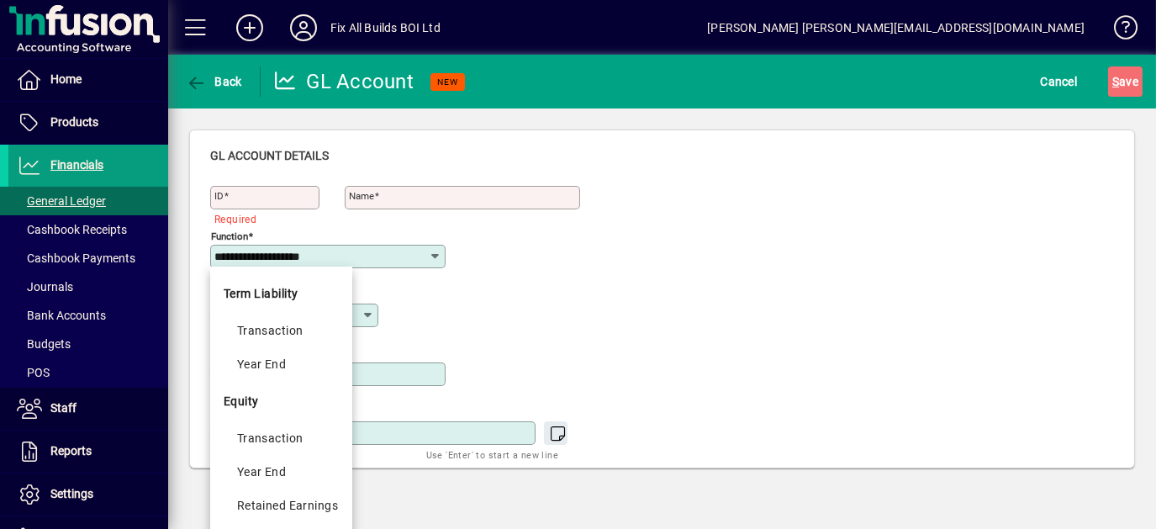
drag, startPoint x: 747, startPoint y: 299, endPoint x: 809, endPoint y: 262, distance: 72.0
click at [774, 284] on div "**********" at bounding box center [662, 303] width 904 height 312
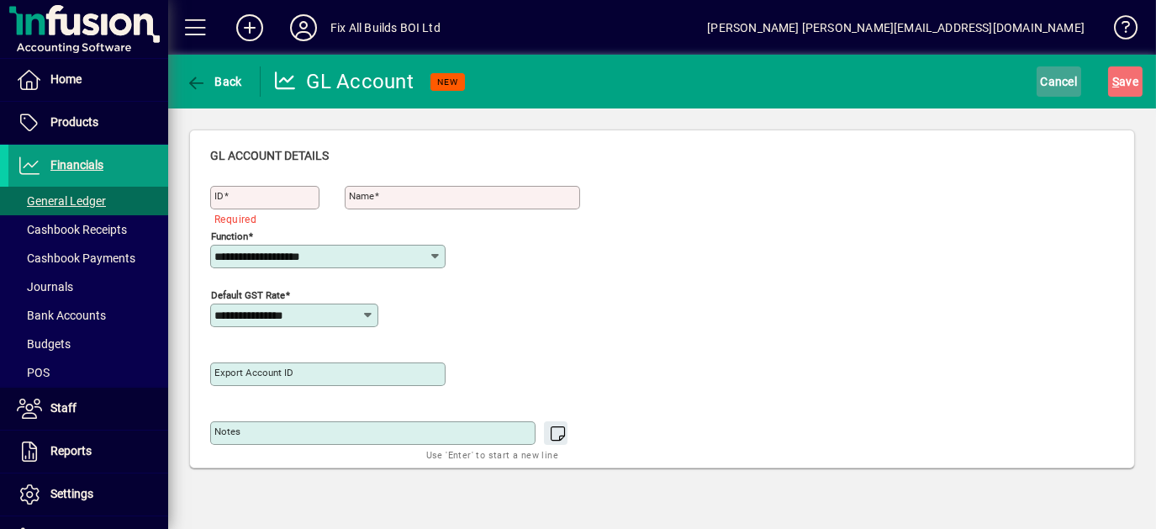
click at [1050, 91] on span "Cancel" at bounding box center [1059, 81] width 37 height 27
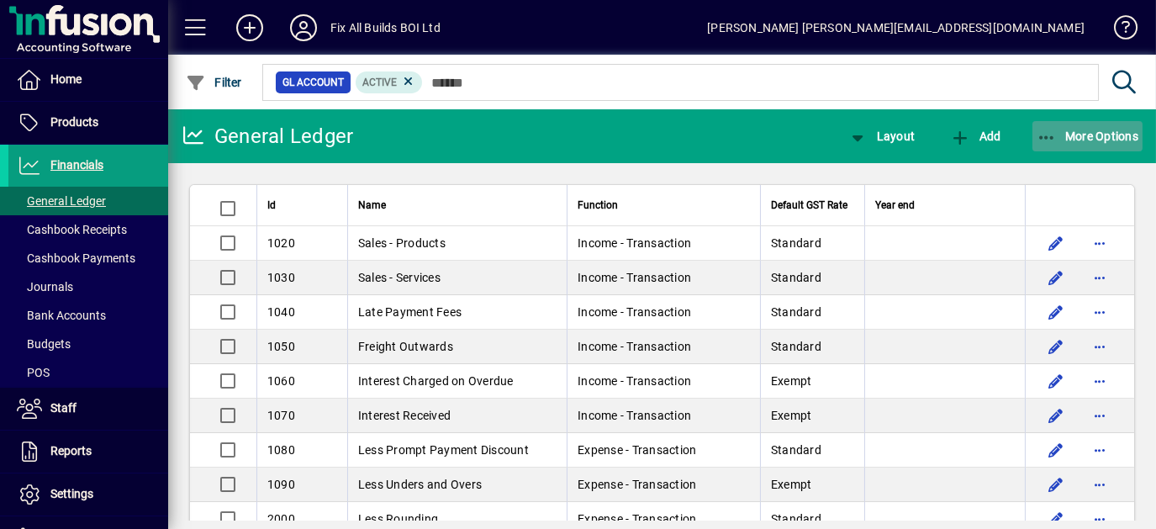
click at [1102, 138] on span "More Options" at bounding box center [1088, 136] width 103 height 13
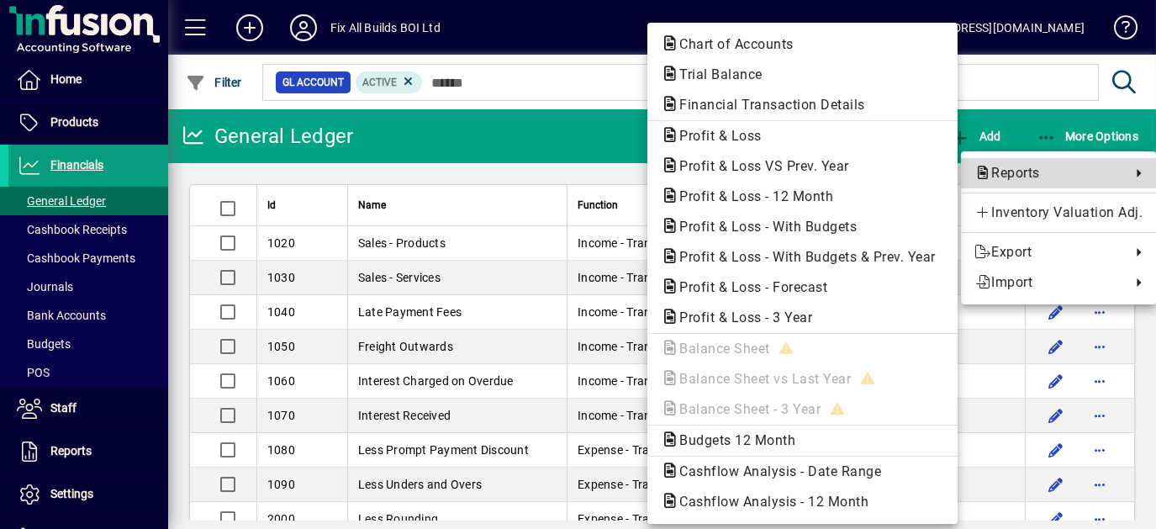
click at [1049, 174] on span "Reports" at bounding box center [1049, 173] width 148 height 20
